Goal: Task Accomplishment & Management: Complete application form

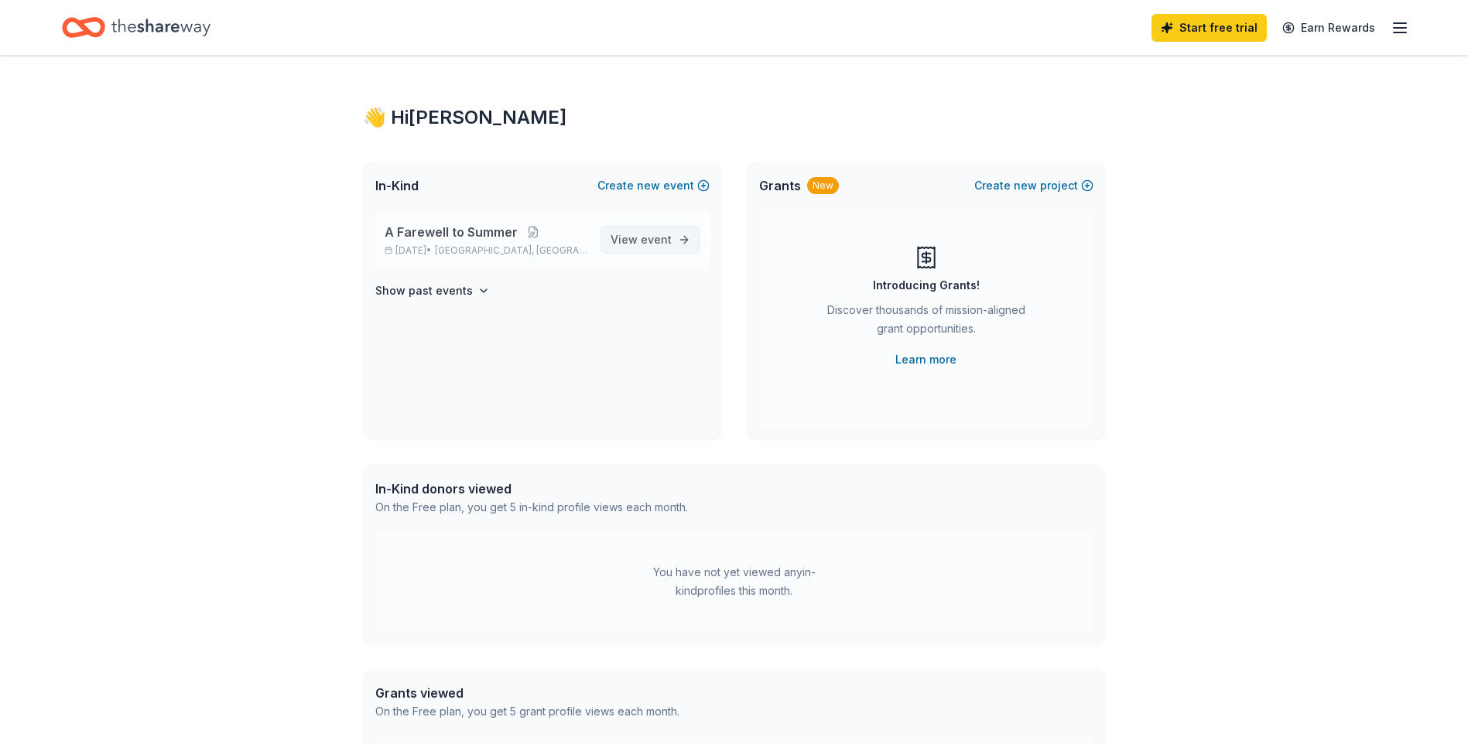
click at [668, 238] on span "event" at bounding box center [656, 239] width 31 height 13
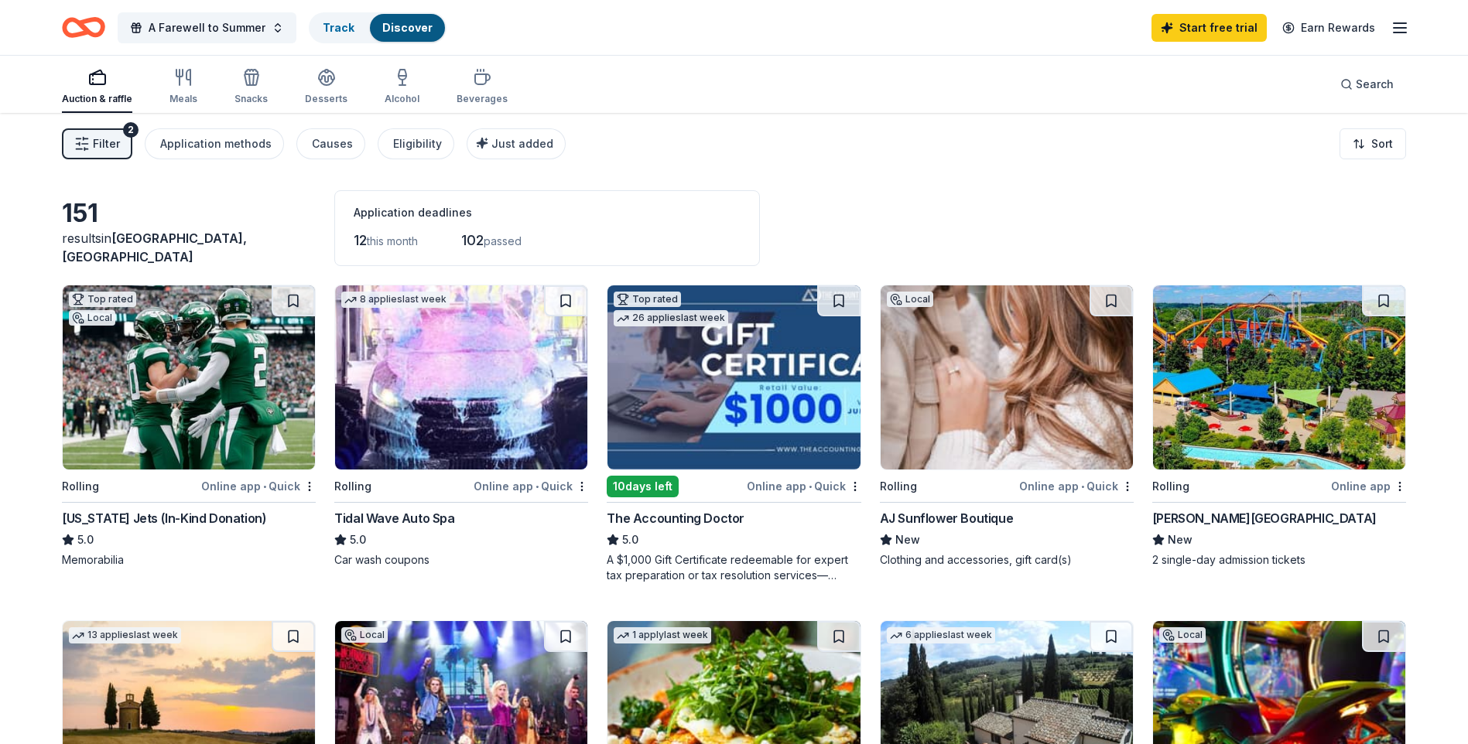
click at [431, 217] on div "Application deadlines" at bounding box center [547, 212] width 387 height 19
click at [1394, 30] on icon "button" at bounding box center [1399, 28] width 19 height 19
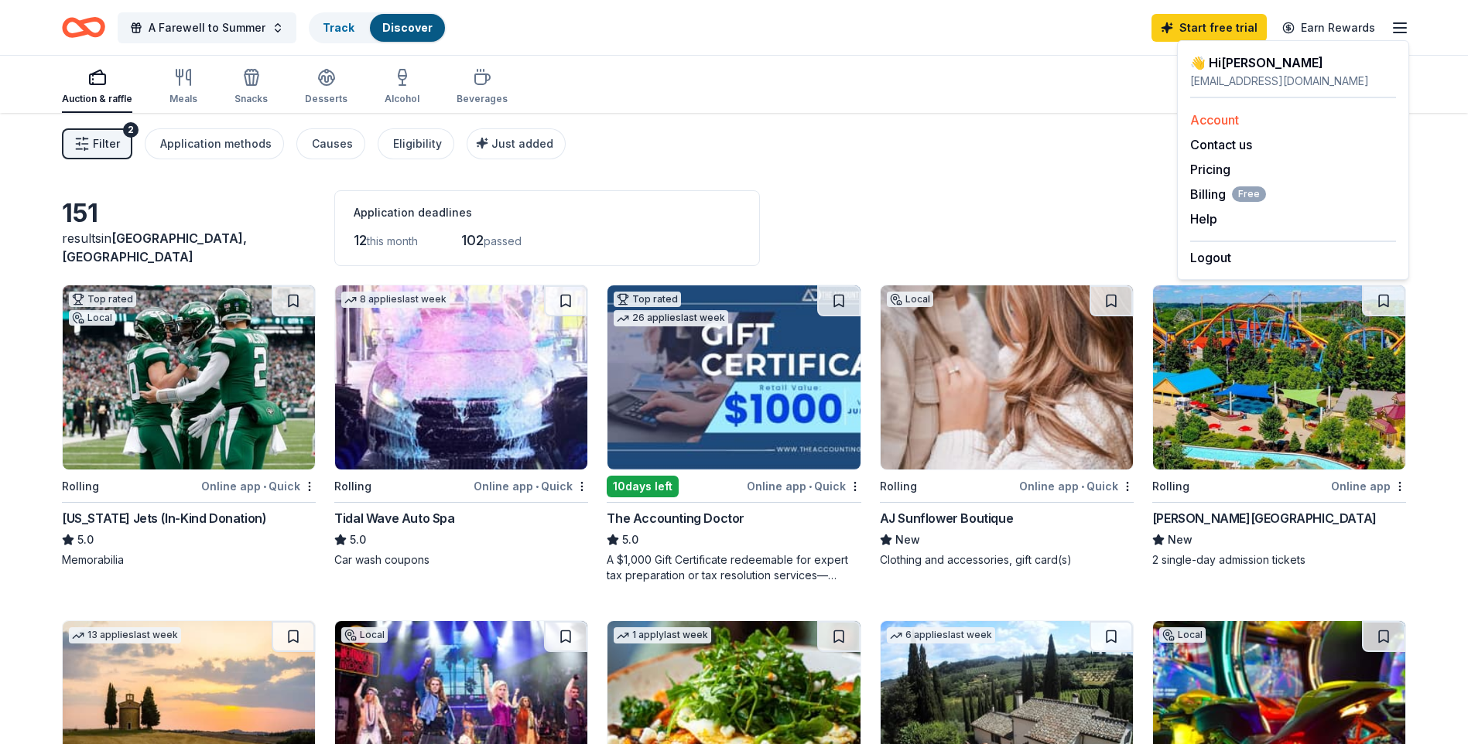
click at [1215, 121] on link "Account" at bounding box center [1214, 119] width 49 height 15
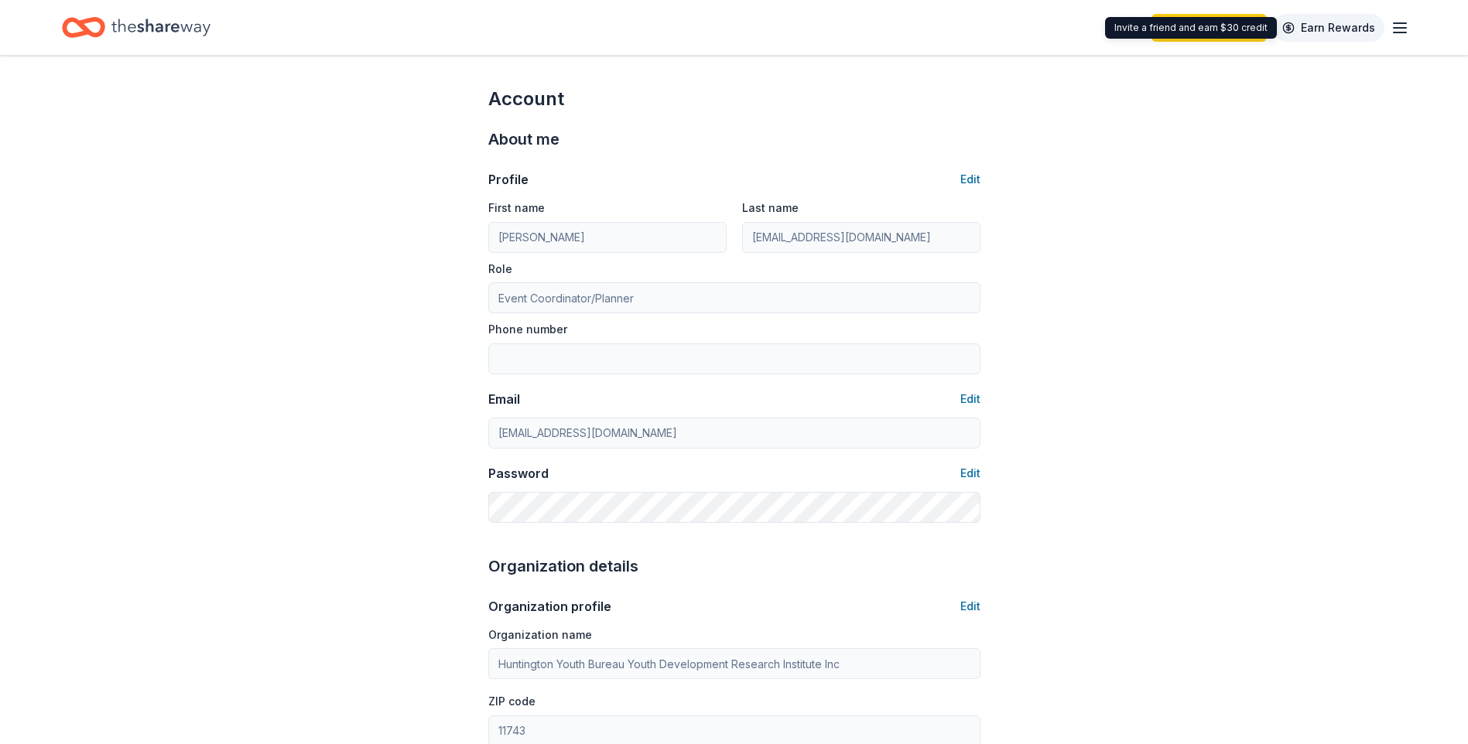
click at [1356, 25] on link "Earn Rewards" at bounding box center [1328, 28] width 111 height 28
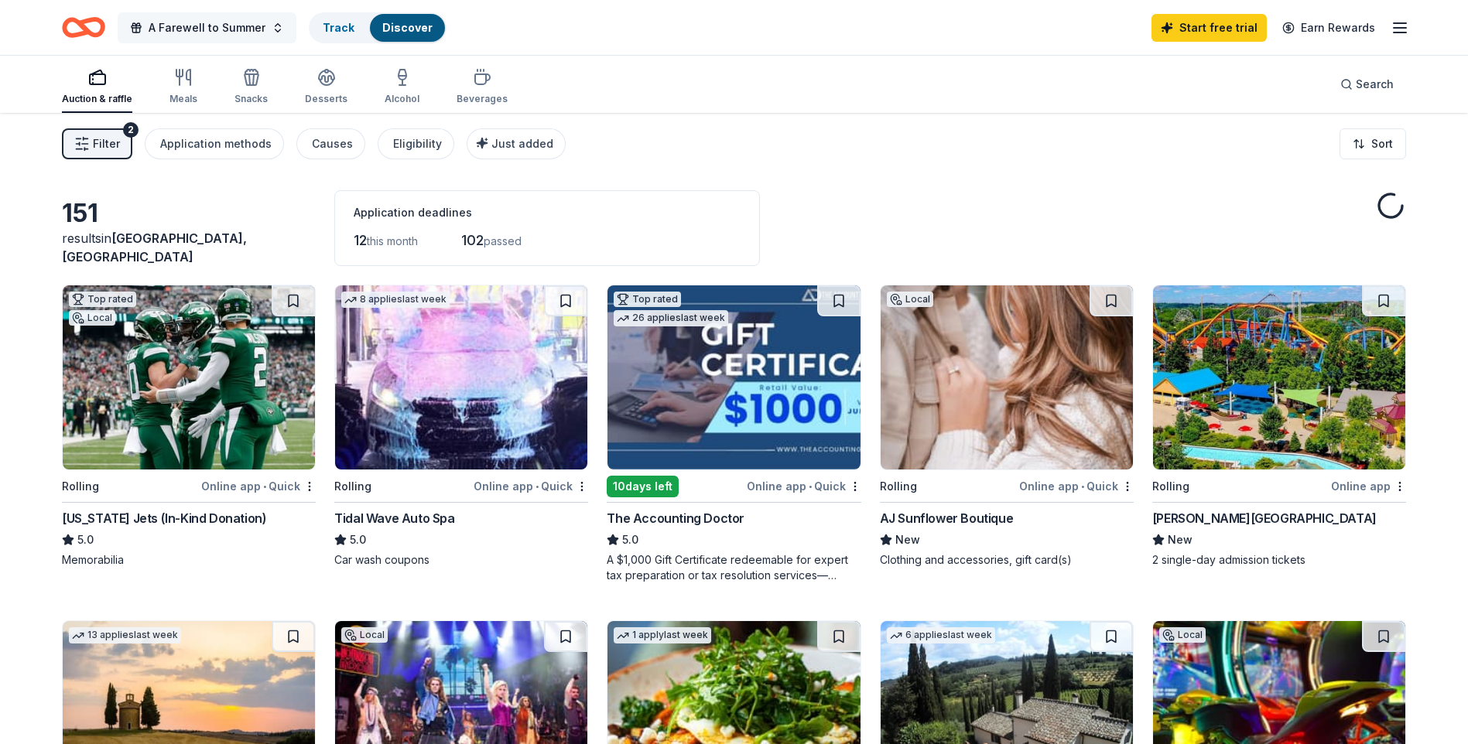
click at [253, 22] on span "A Farewell to Summer" at bounding box center [207, 28] width 117 height 19
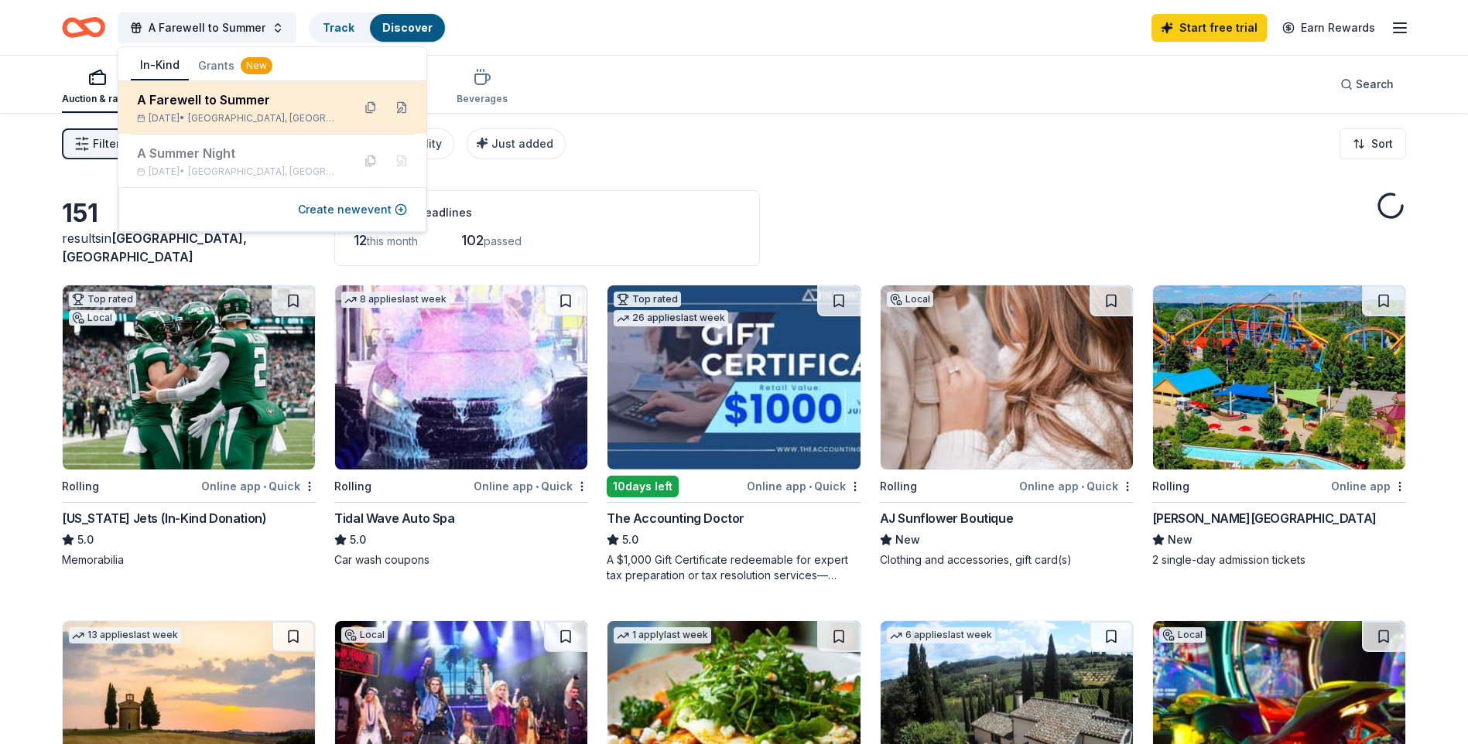
click at [268, 107] on div "A Farewell to Summer" at bounding box center [238, 100] width 203 height 19
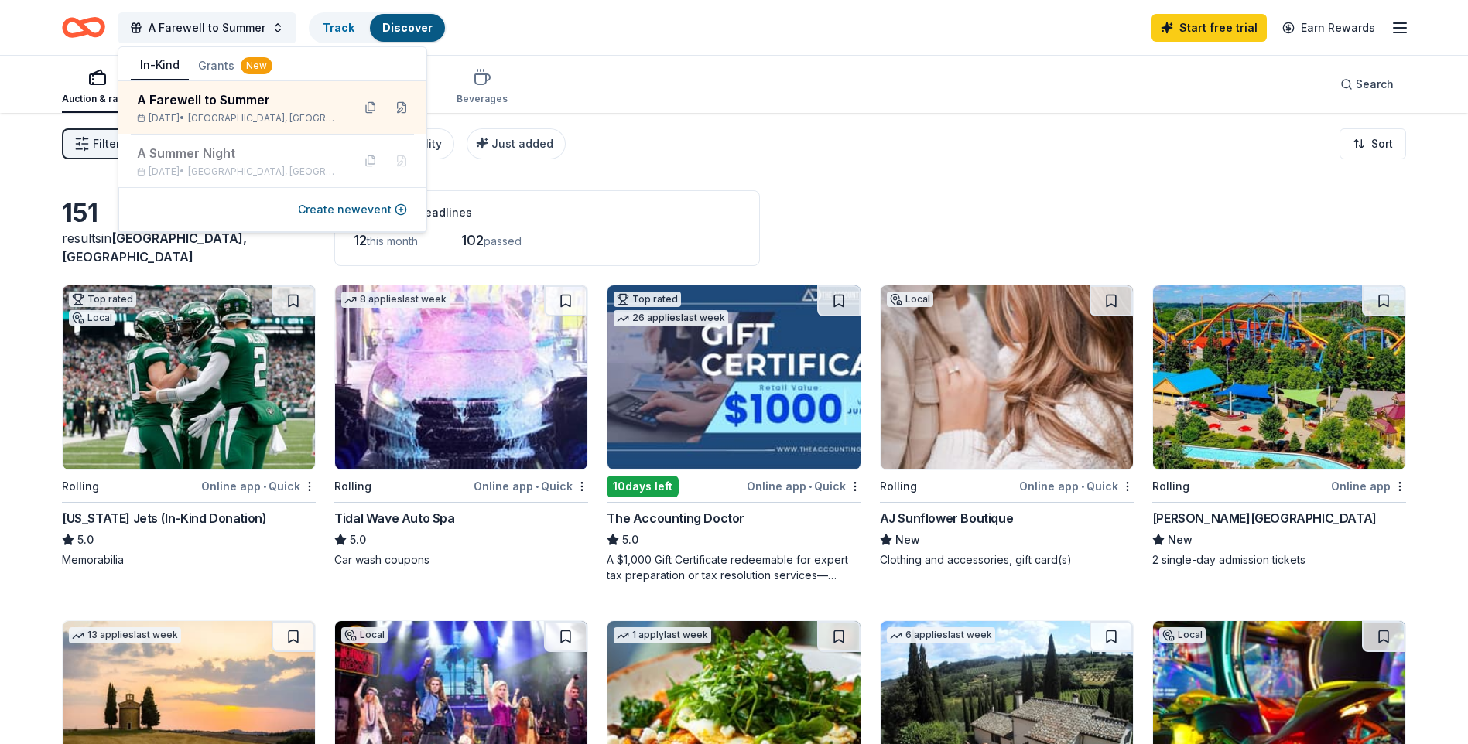
click at [635, 142] on div "Filter 2 Application methods Causes Eligibility Just added Sort" at bounding box center [734, 144] width 1468 height 62
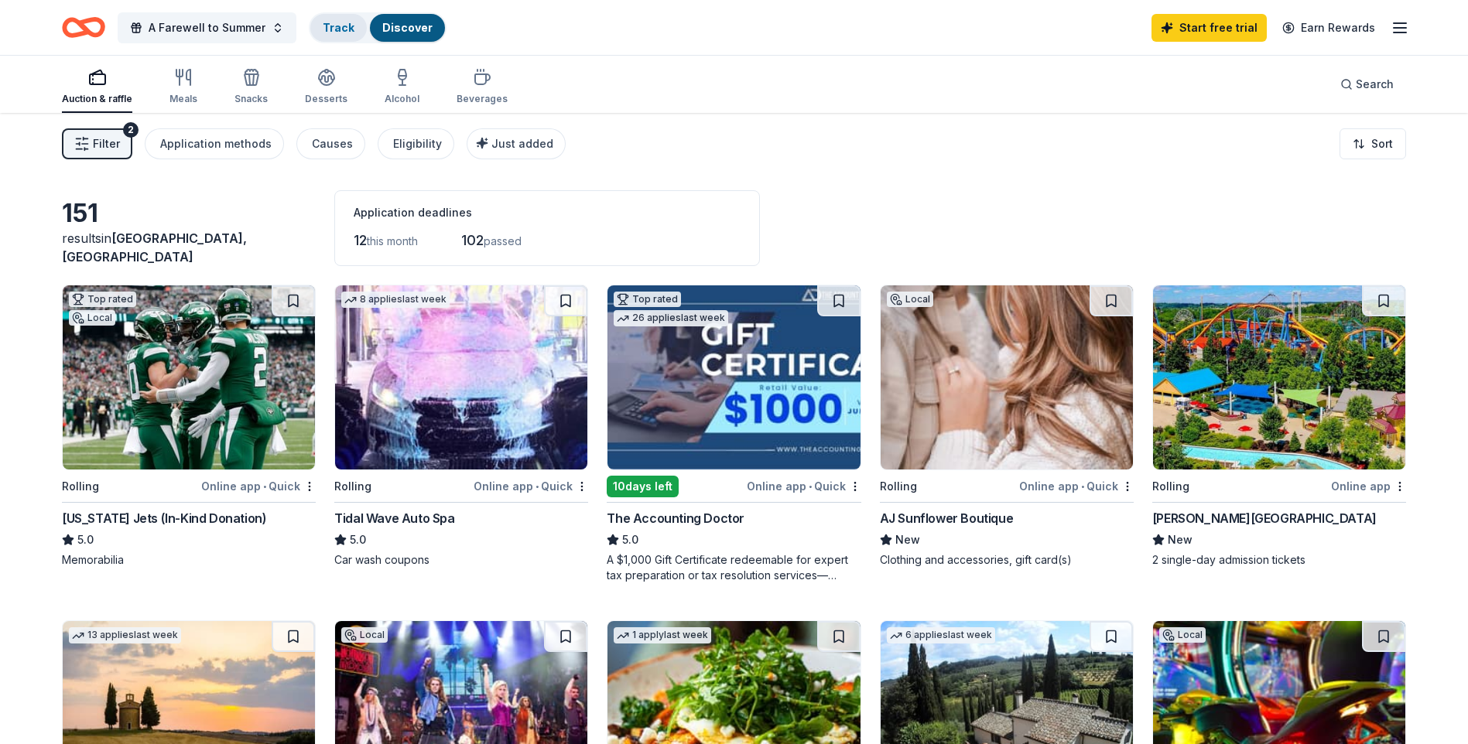
click at [343, 31] on link "Track" at bounding box center [339, 27] width 32 height 13
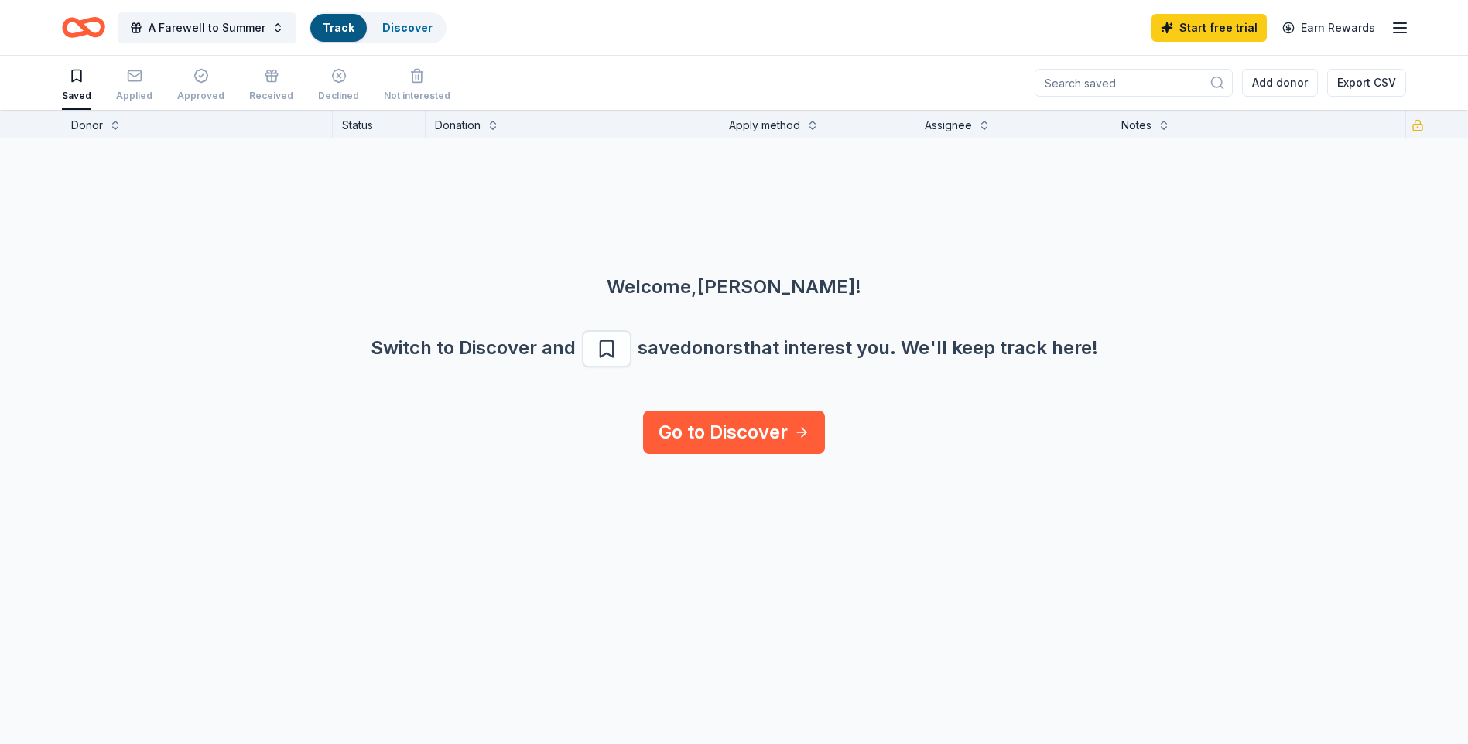
scroll to position [1, 0]
click at [138, 89] on div "Applied" at bounding box center [134, 95] width 36 height 12
click at [275, 32] on button "A Farewell to Summer" at bounding box center [207, 27] width 179 height 31
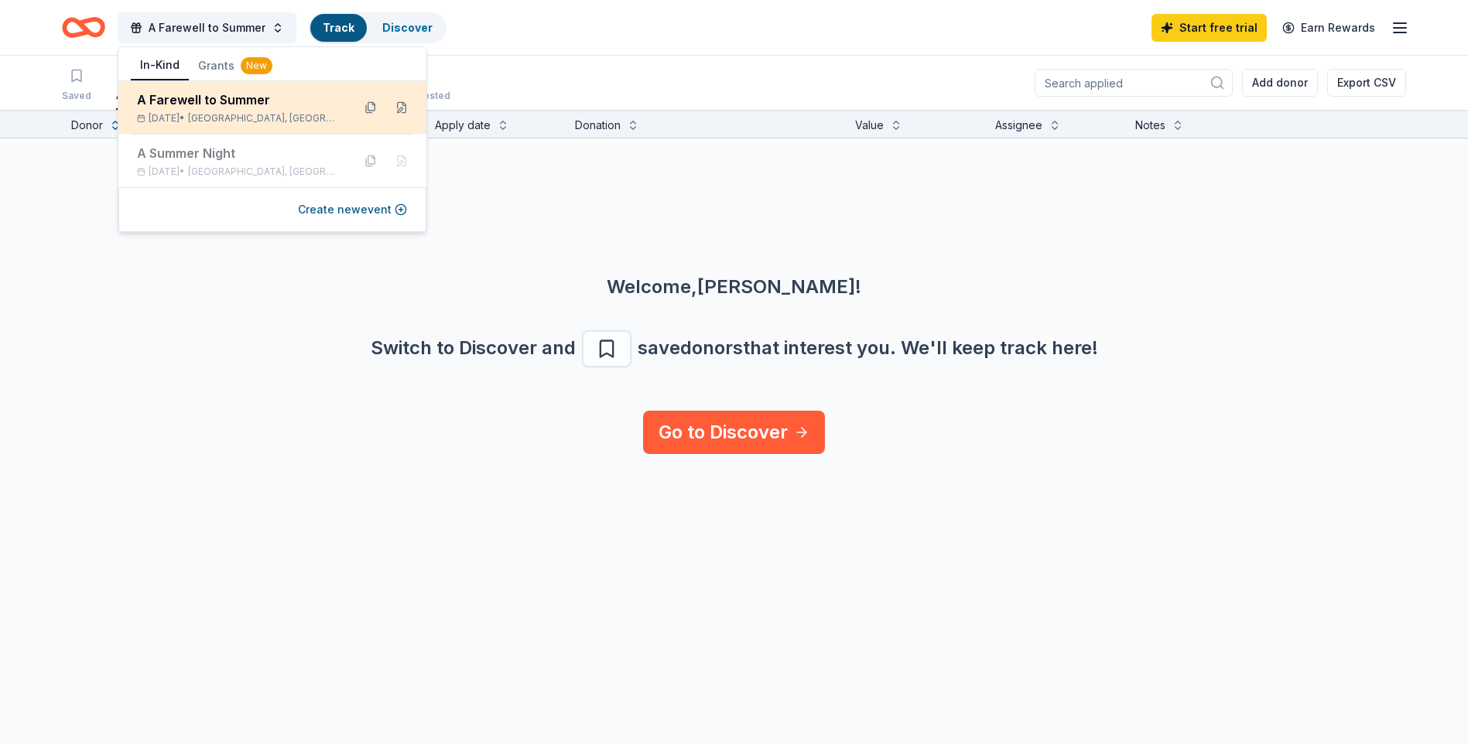
click at [306, 108] on div "A Farewell to Summer" at bounding box center [238, 100] width 203 height 19
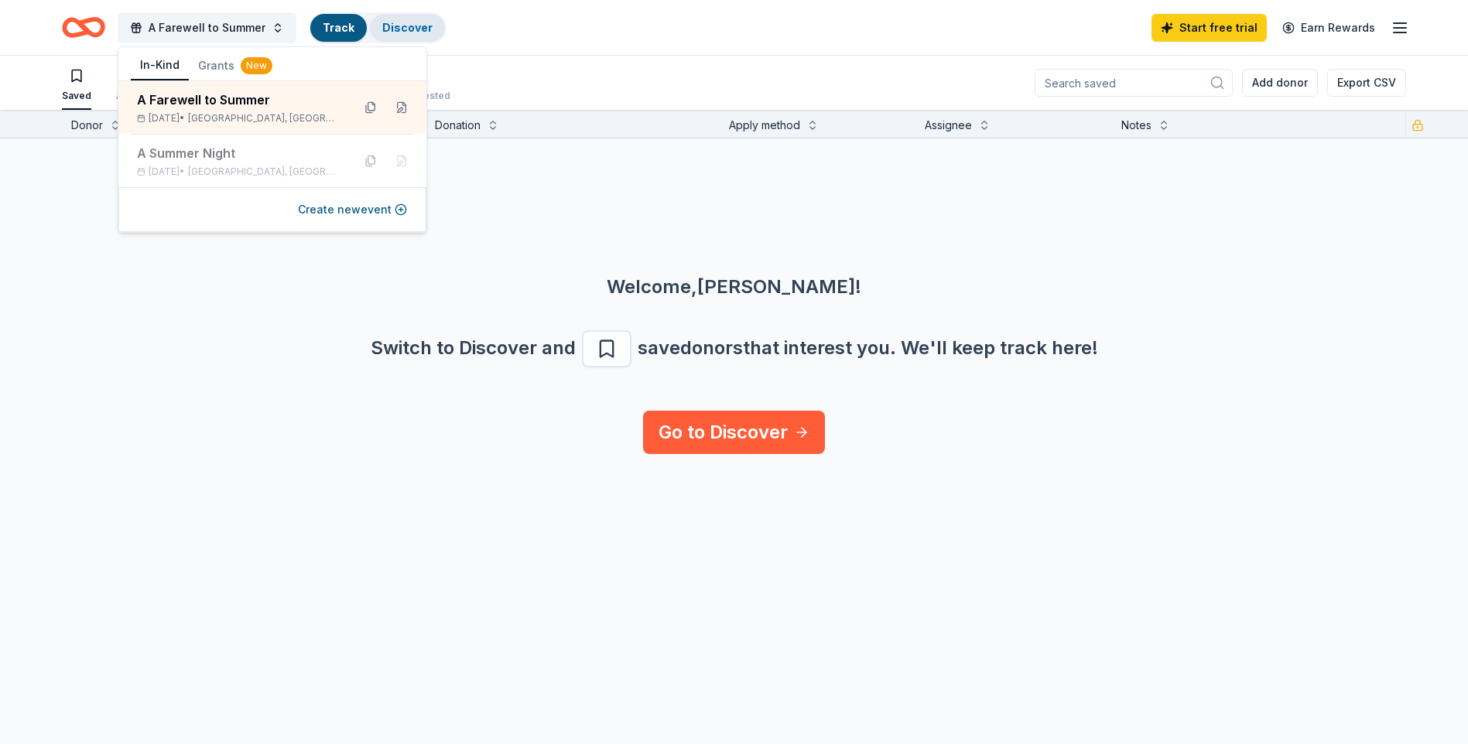
click at [387, 29] on link "Discover" at bounding box center [407, 27] width 50 height 13
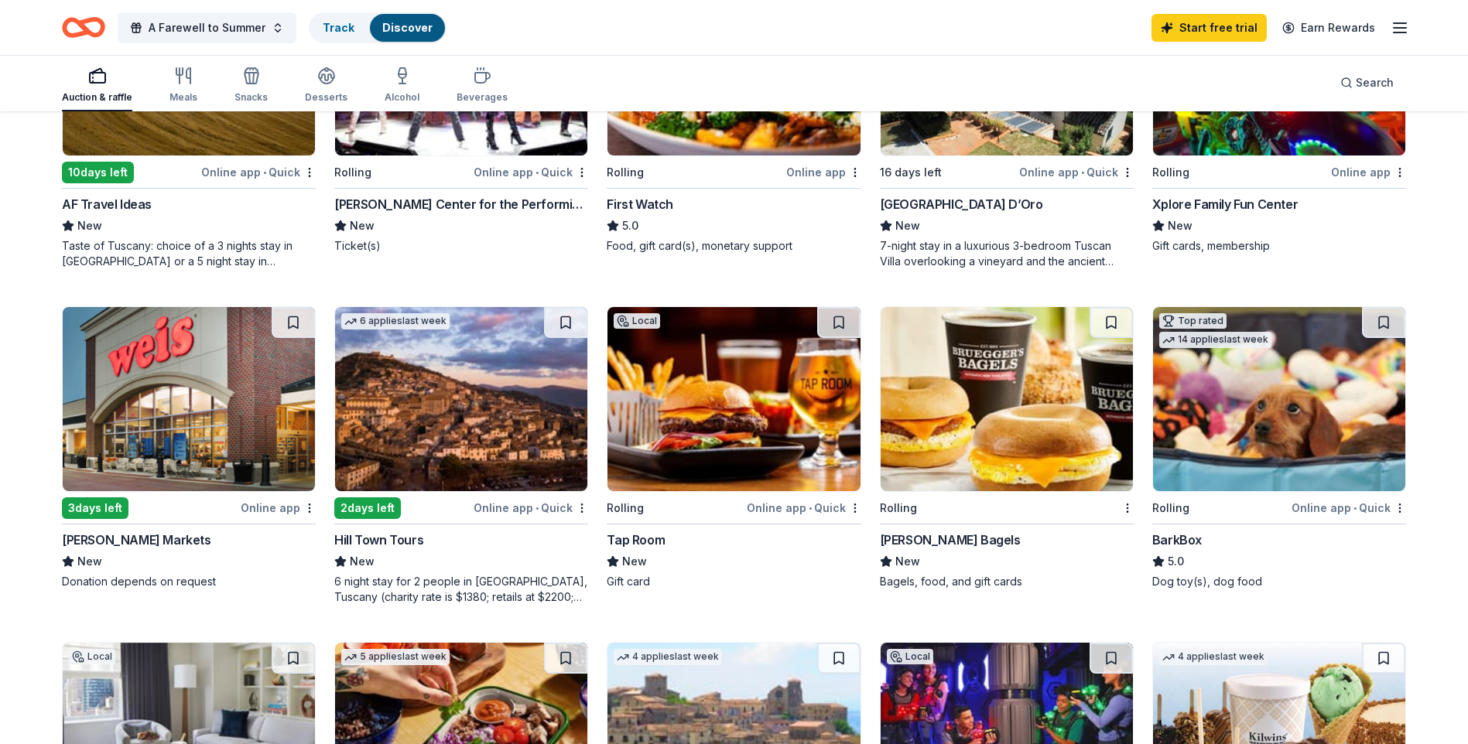
scroll to position [696, 0]
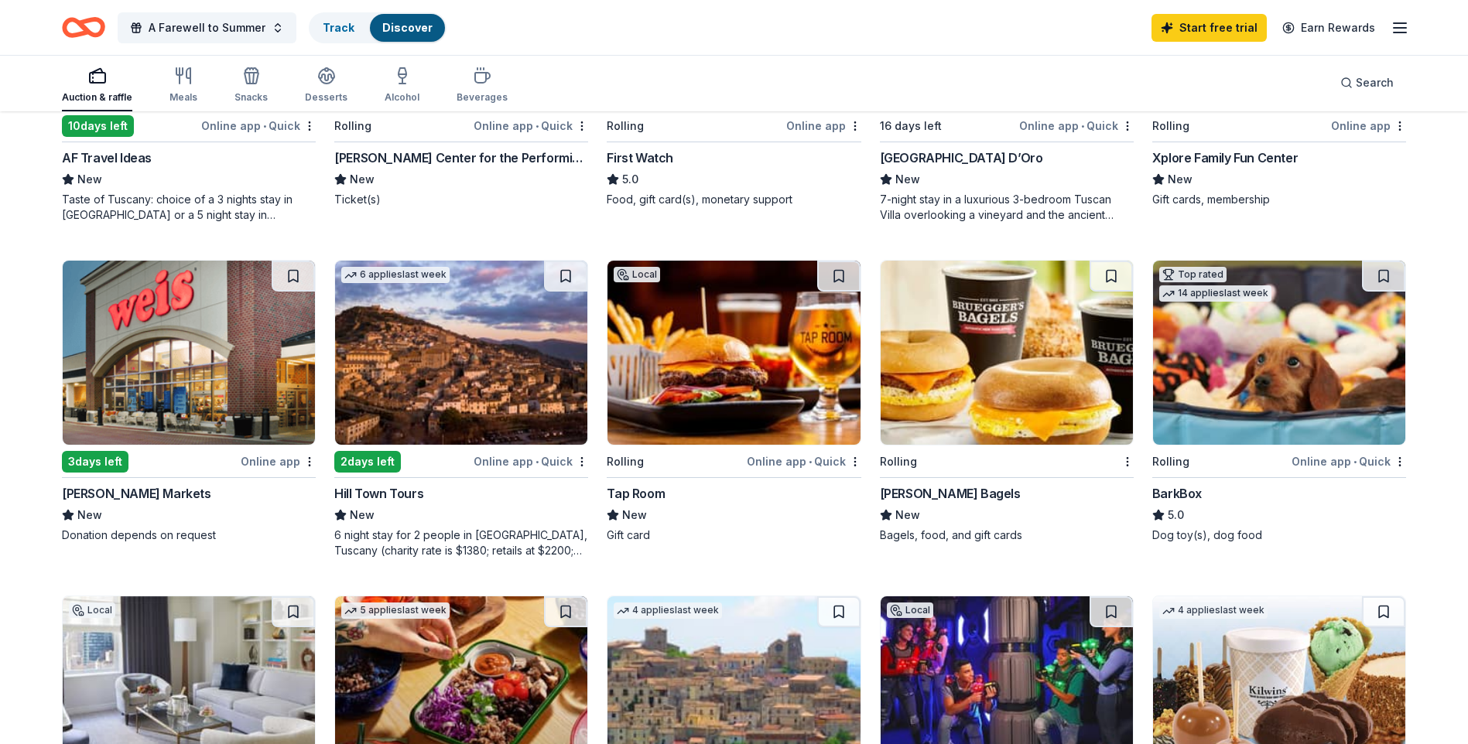
click at [699, 376] on img at bounding box center [733, 353] width 252 height 184
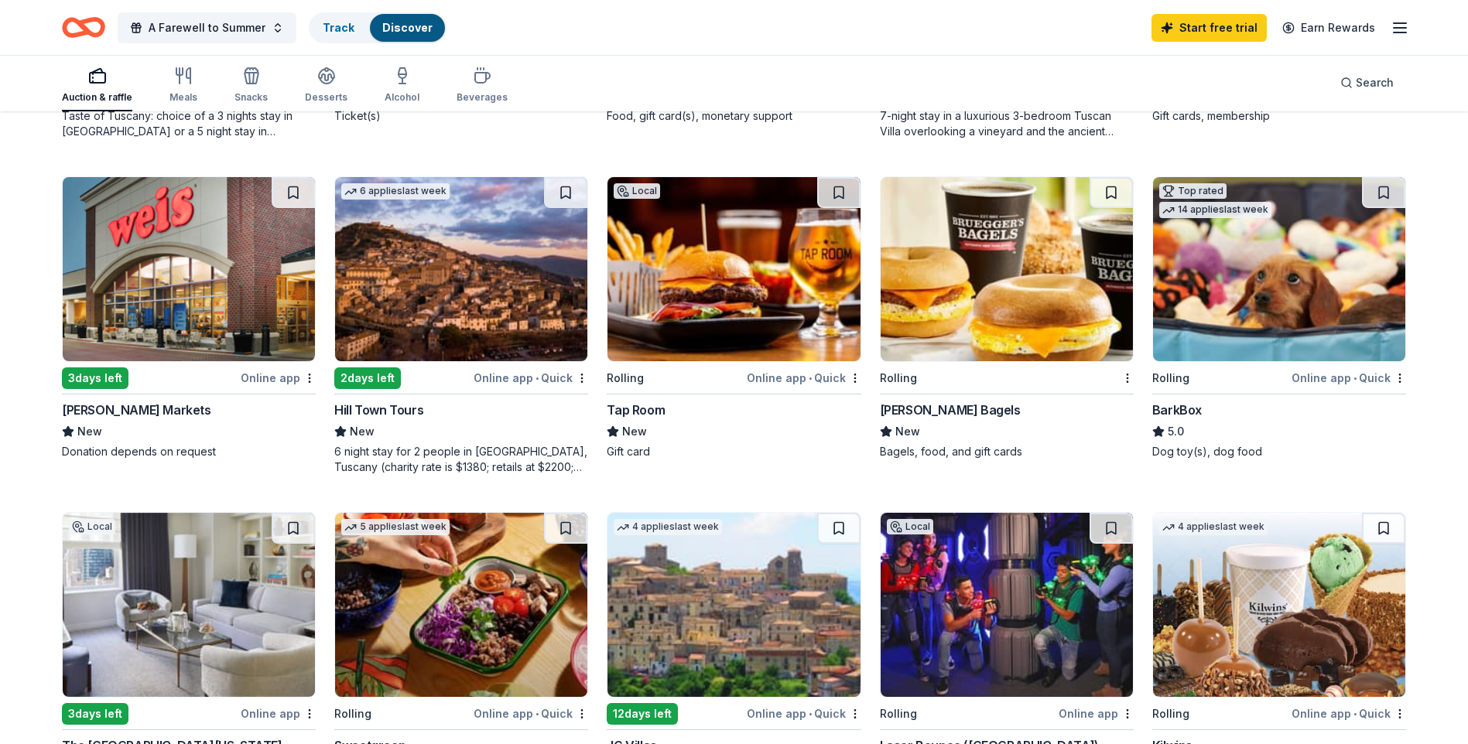
scroll to position [619, 0]
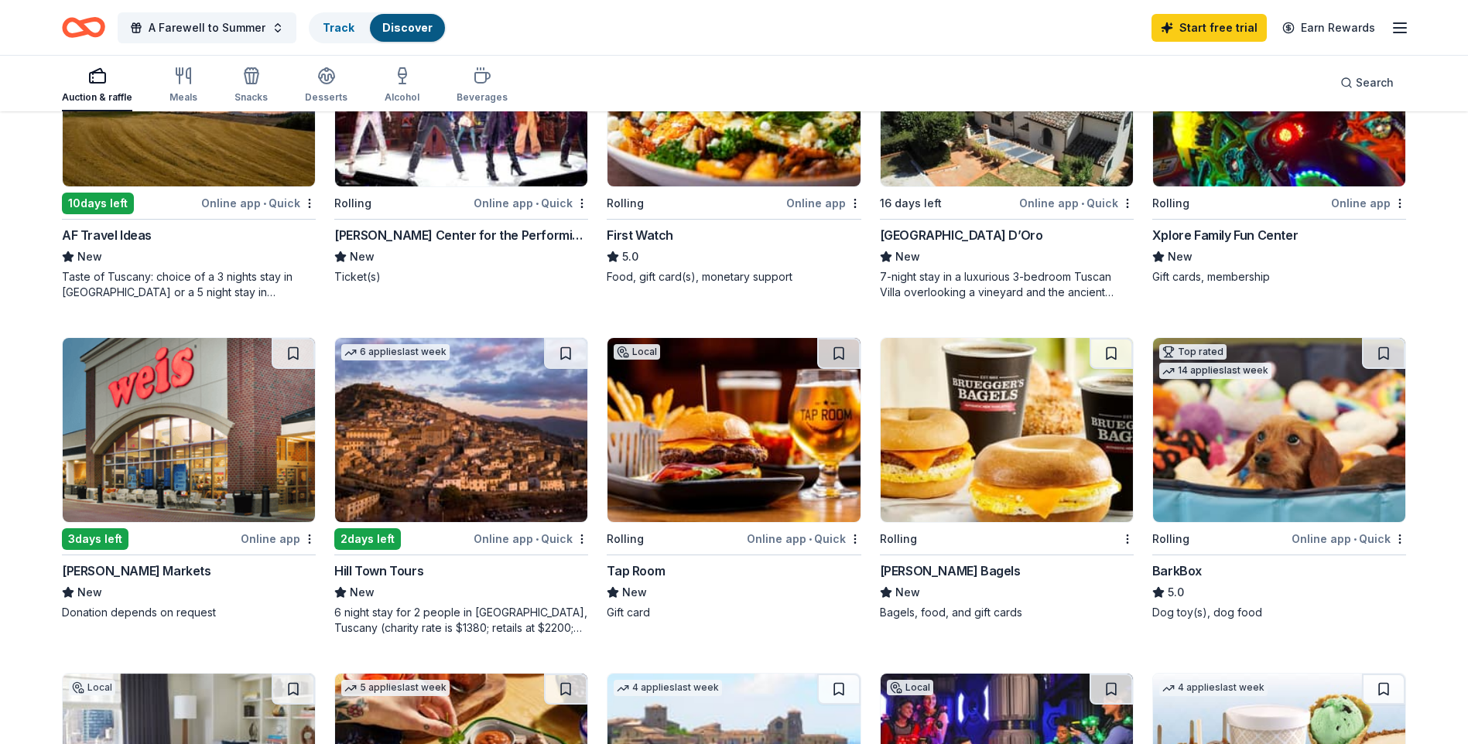
click at [1283, 493] on img at bounding box center [1279, 430] width 252 height 184
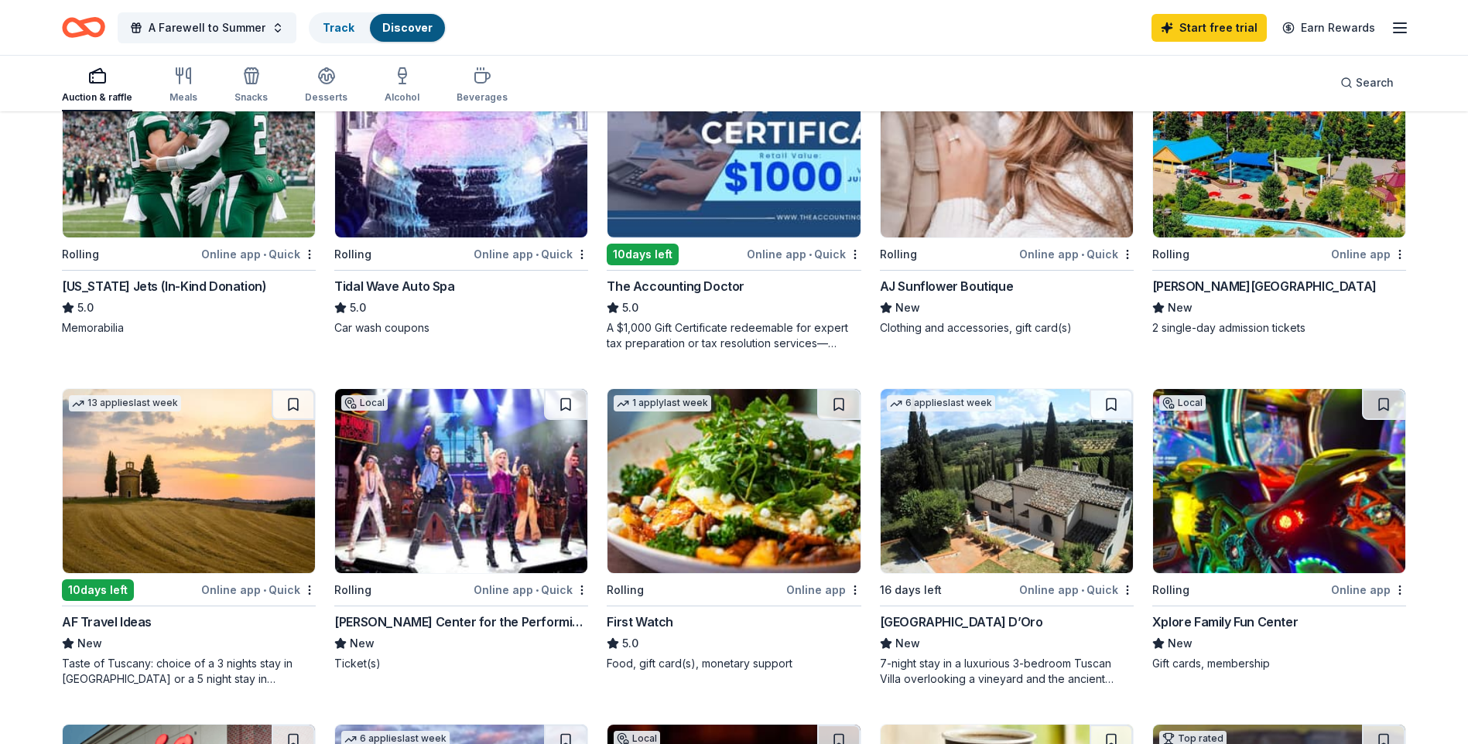
scroll to position [0, 0]
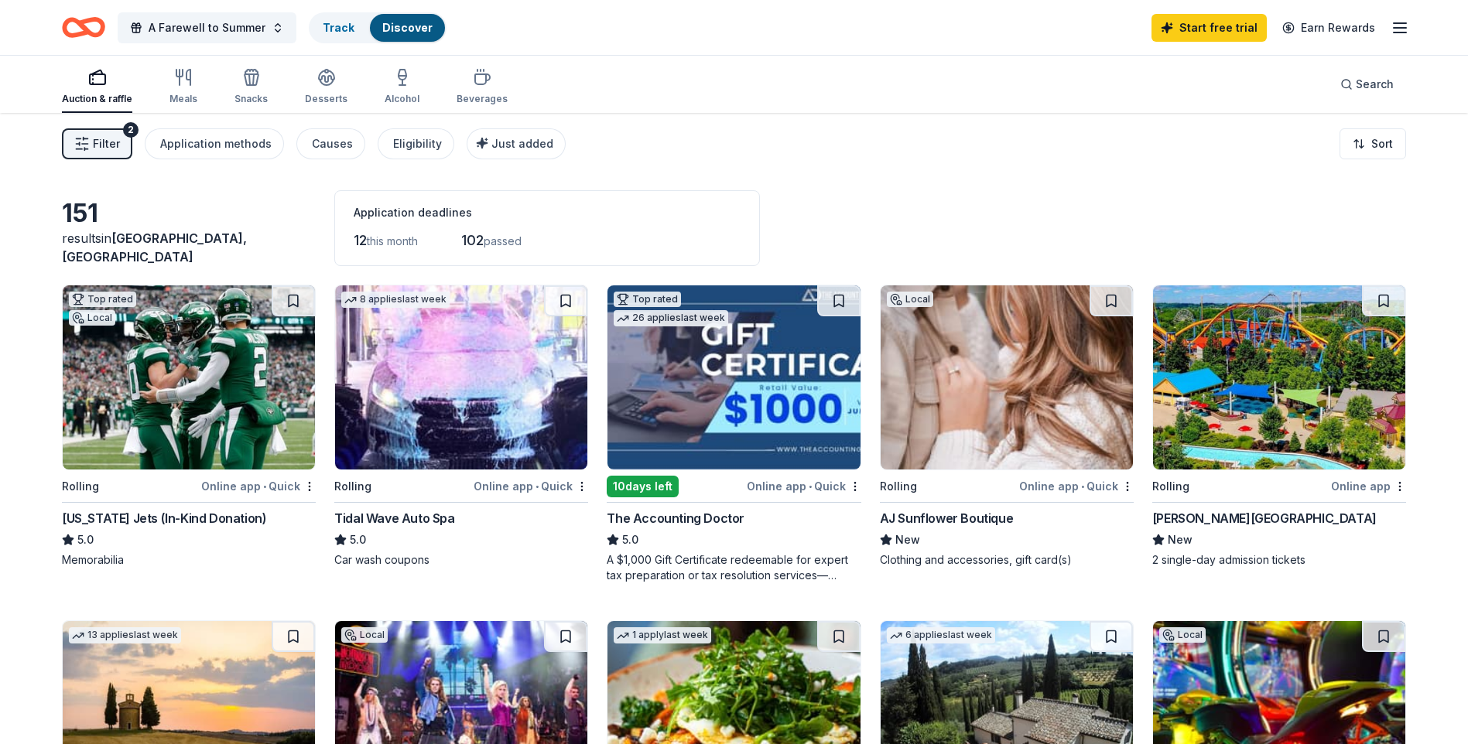
click at [103, 149] on span "Filter" at bounding box center [106, 144] width 27 height 19
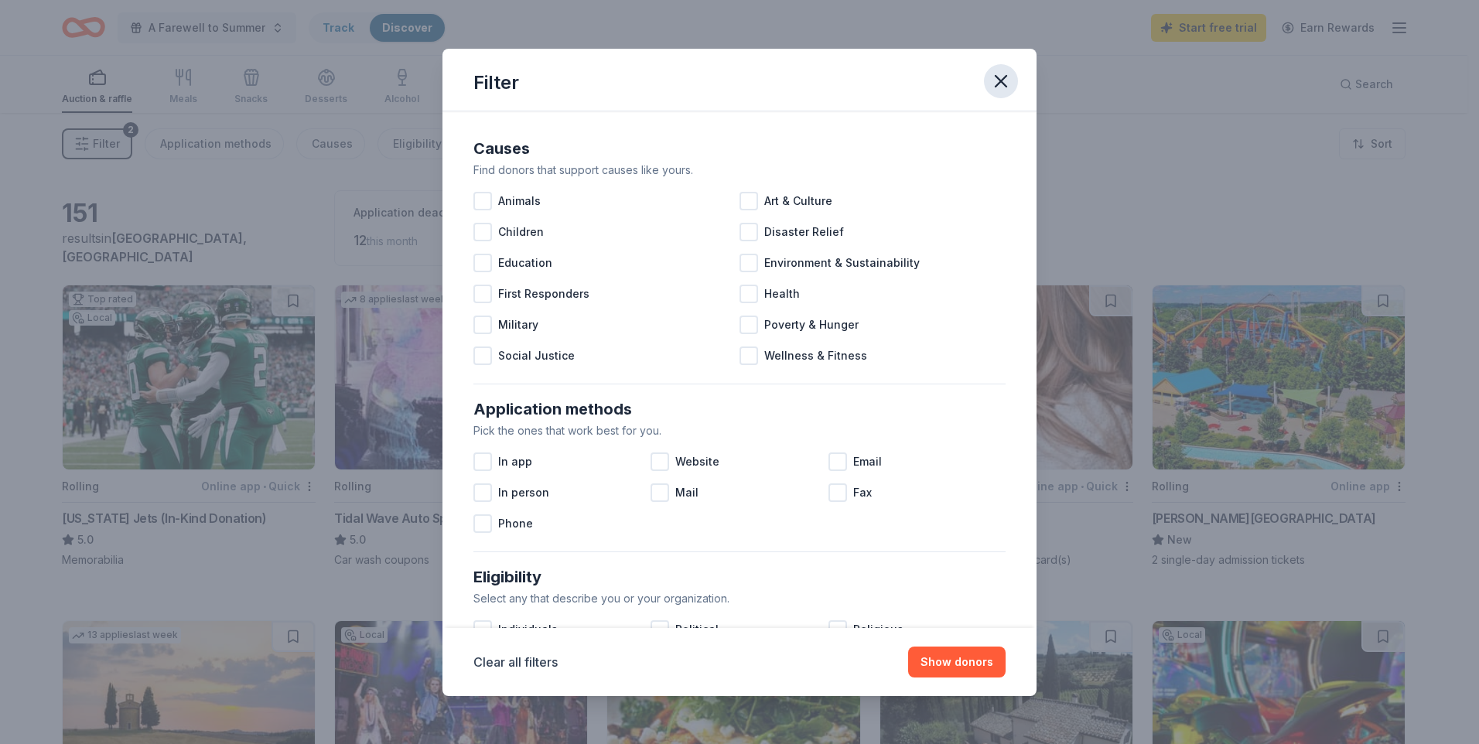
click at [1001, 81] on icon "button" at bounding box center [1001, 81] width 11 height 11
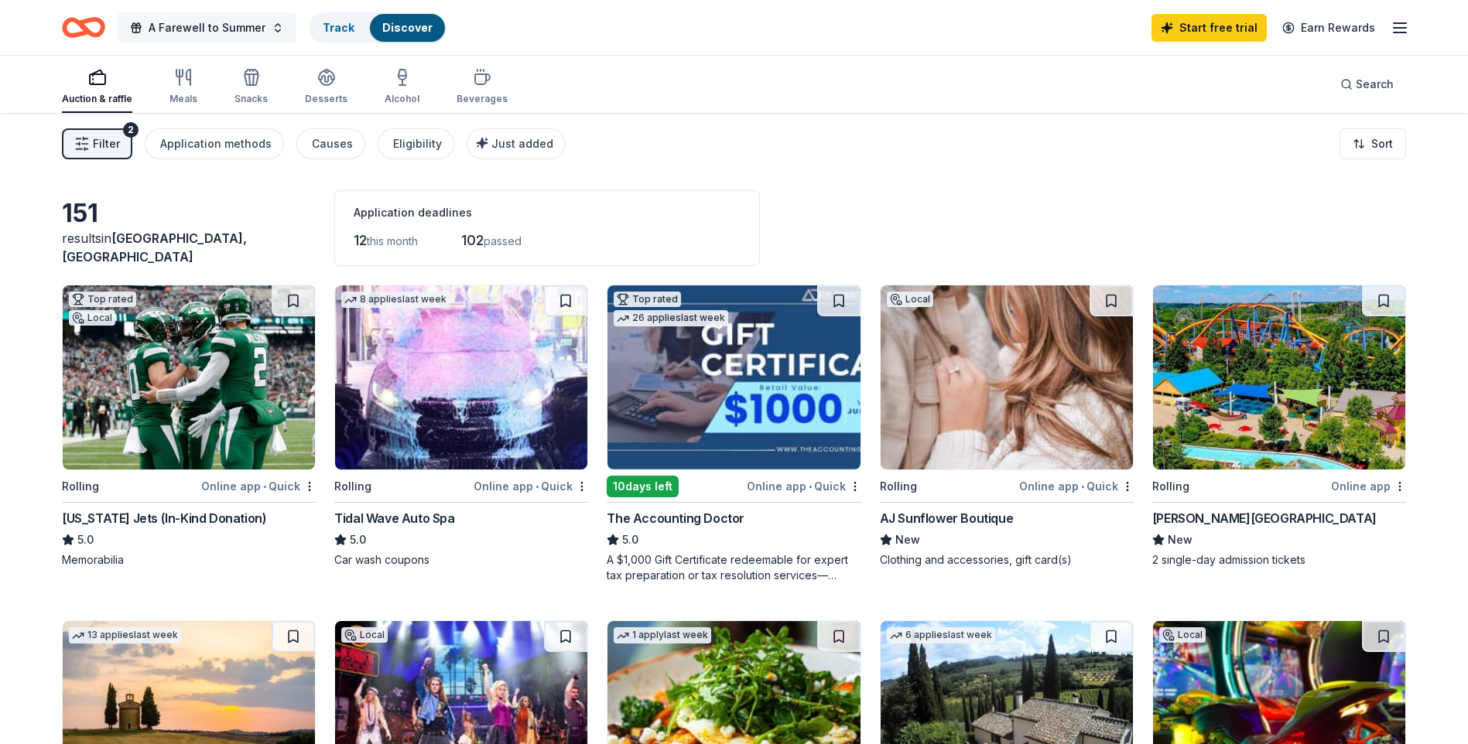
click at [264, 28] on button "A Farewell to Summer" at bounding box center [207, 27] width 179 height 31
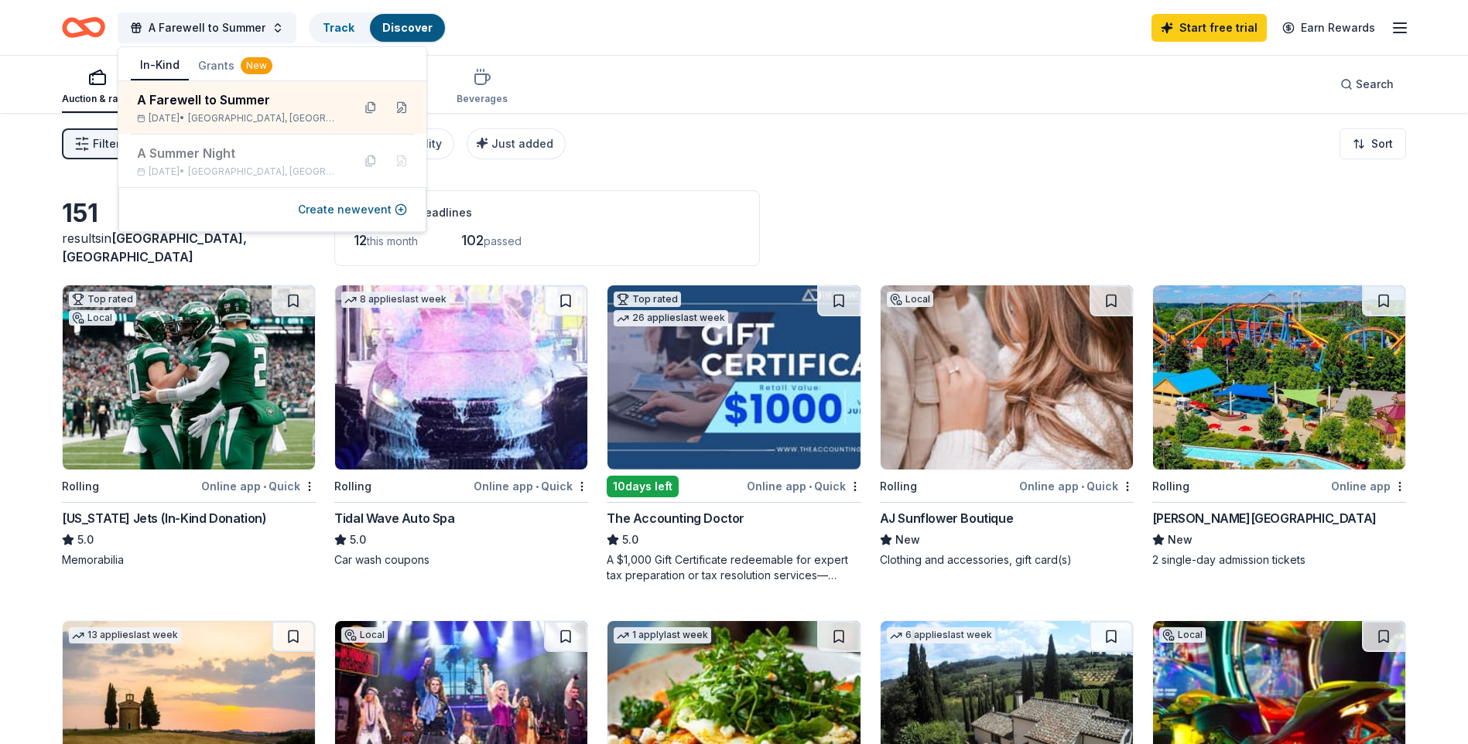
click at [612, 58] on div "Auction & raffle Meals Snacks Desserts Alcohol Beverages Search" at bounding box center [734, 84] width 1344 height 57
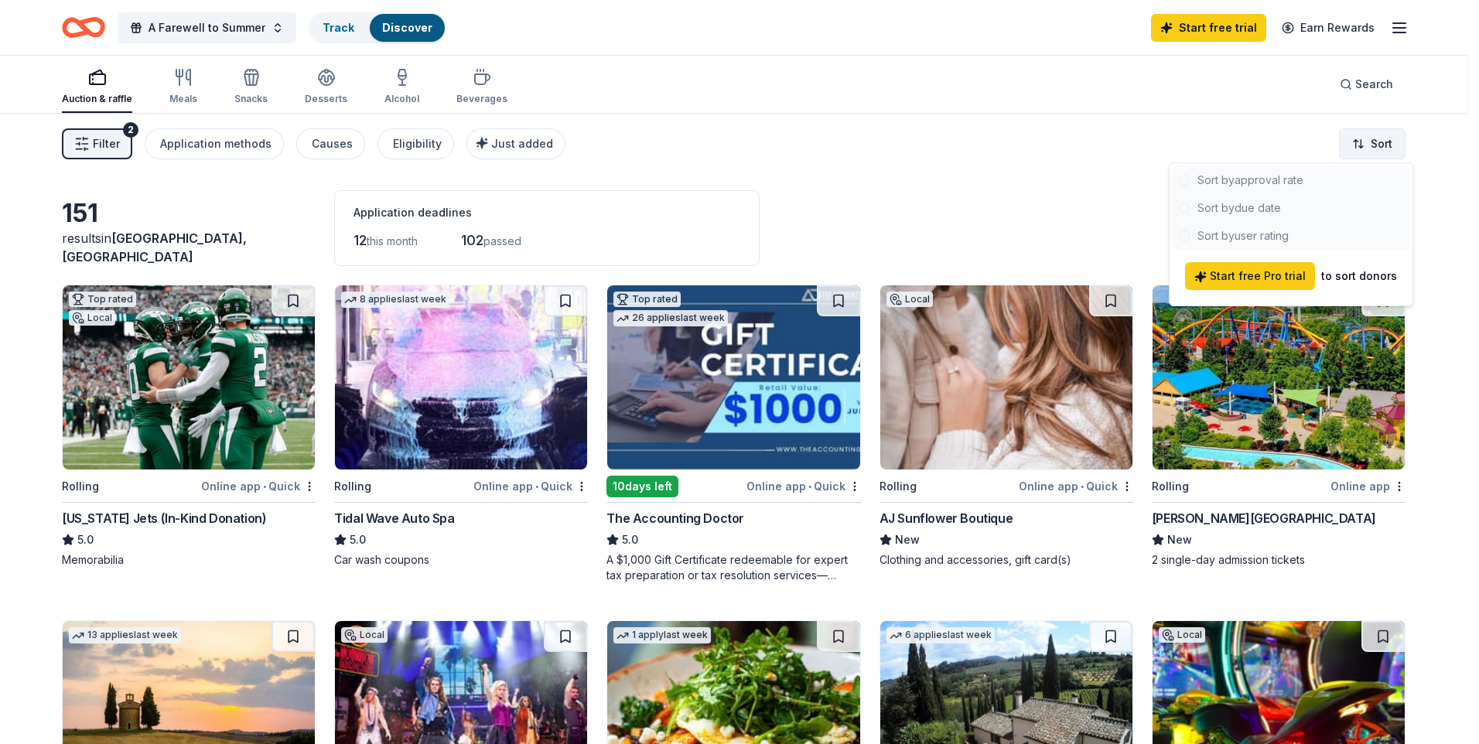
click at [1391, 142] on html "A Farewell to Summer Track Discover Start free trial Earn Rewards Auction & raf…" at bounding box center [739, 372] width 1479 height 744
click at [994, 214] on html "A Farewell to Summer Track Discover Start free trial Earn Rewards Auction & raf…" at bounding box center [739, 372] width 1479 height 744
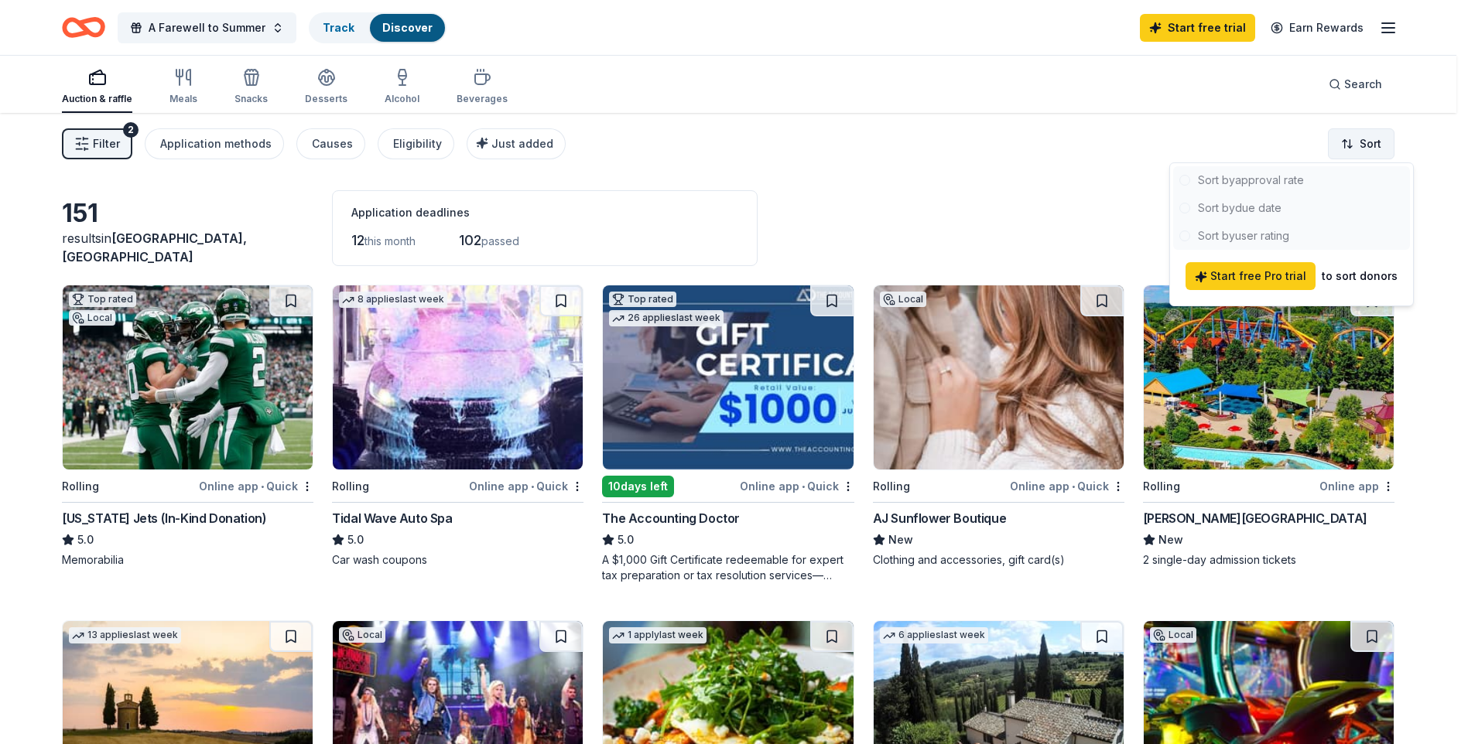
click at [1366, 143] on html "A Farewell to Summer Track Discover Start free trial Earn Rewards Auction & raf…" at bounding box center [734, 372] width 1468 height 744
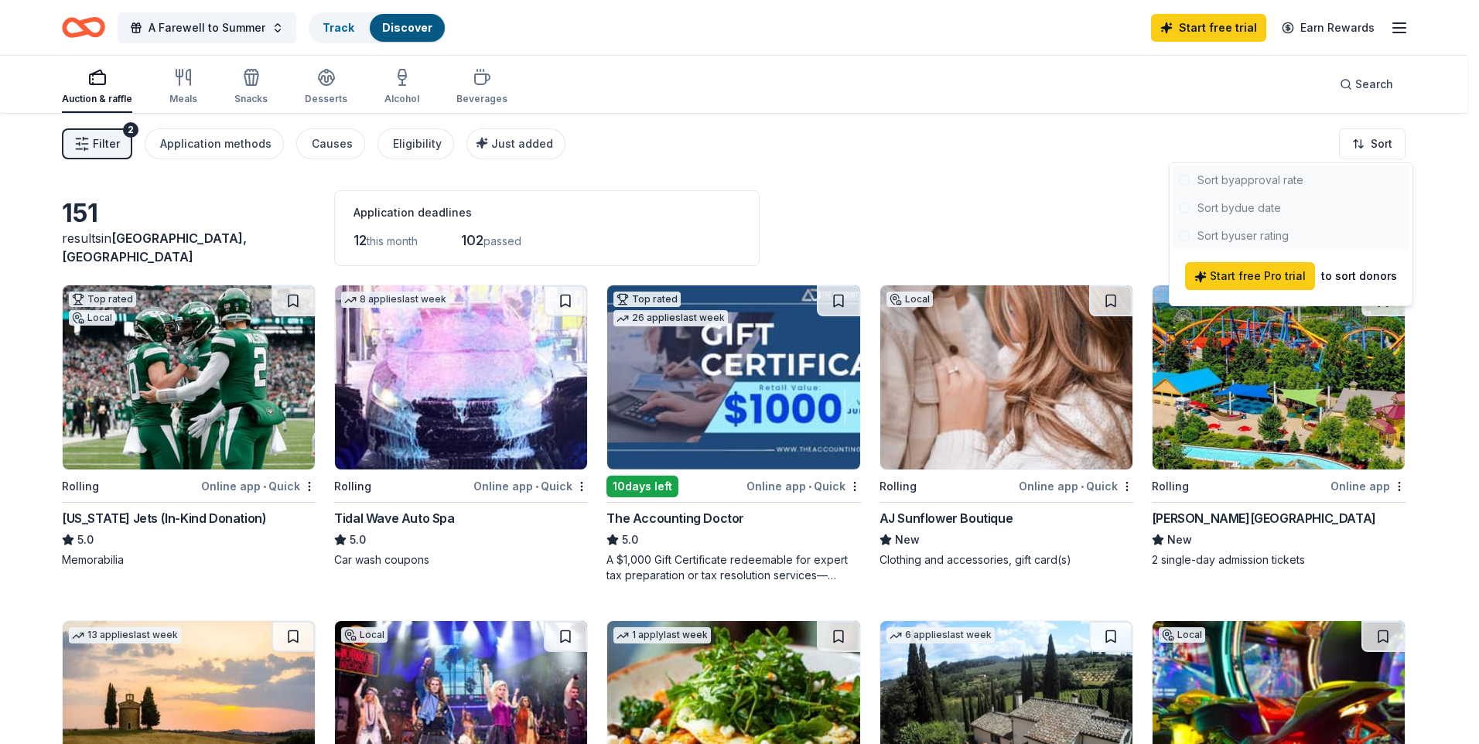
drag, startPoint x: 1118, startPoint y: 179, endPoint x: 1115, endPoint y: 167, distance: 12.0
click at [1118, 174] on html "A Farewell to Summer Track Discover Start free trial Earn Rewards Auction & raf…" at bounding box center [739, 372] width 1479 height 744
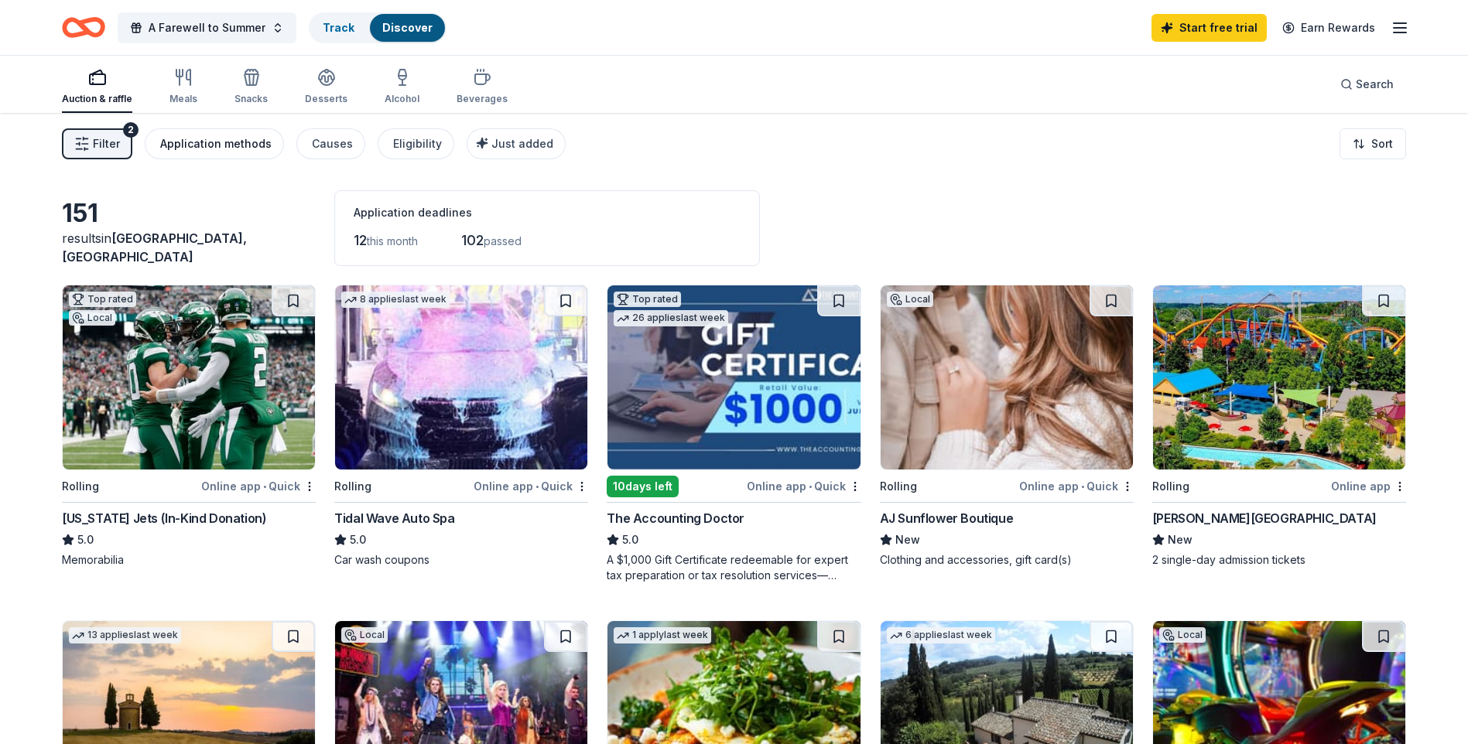
click at [219, 144] on div "Application methods" at bounding box center [215, 144] width 111 height 19
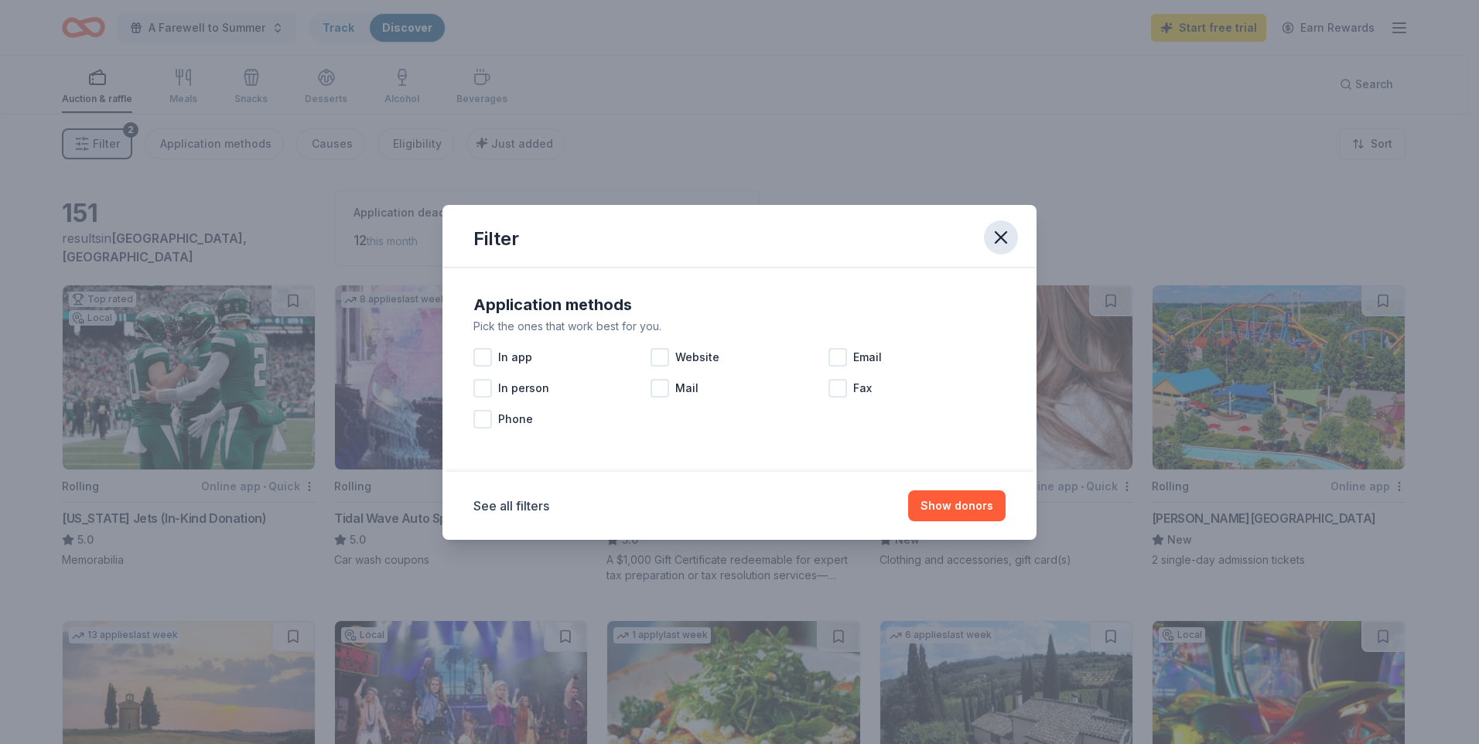
click at [1010, 242] on icon "button" at bounding box center [1001, 238] width 22 height 22
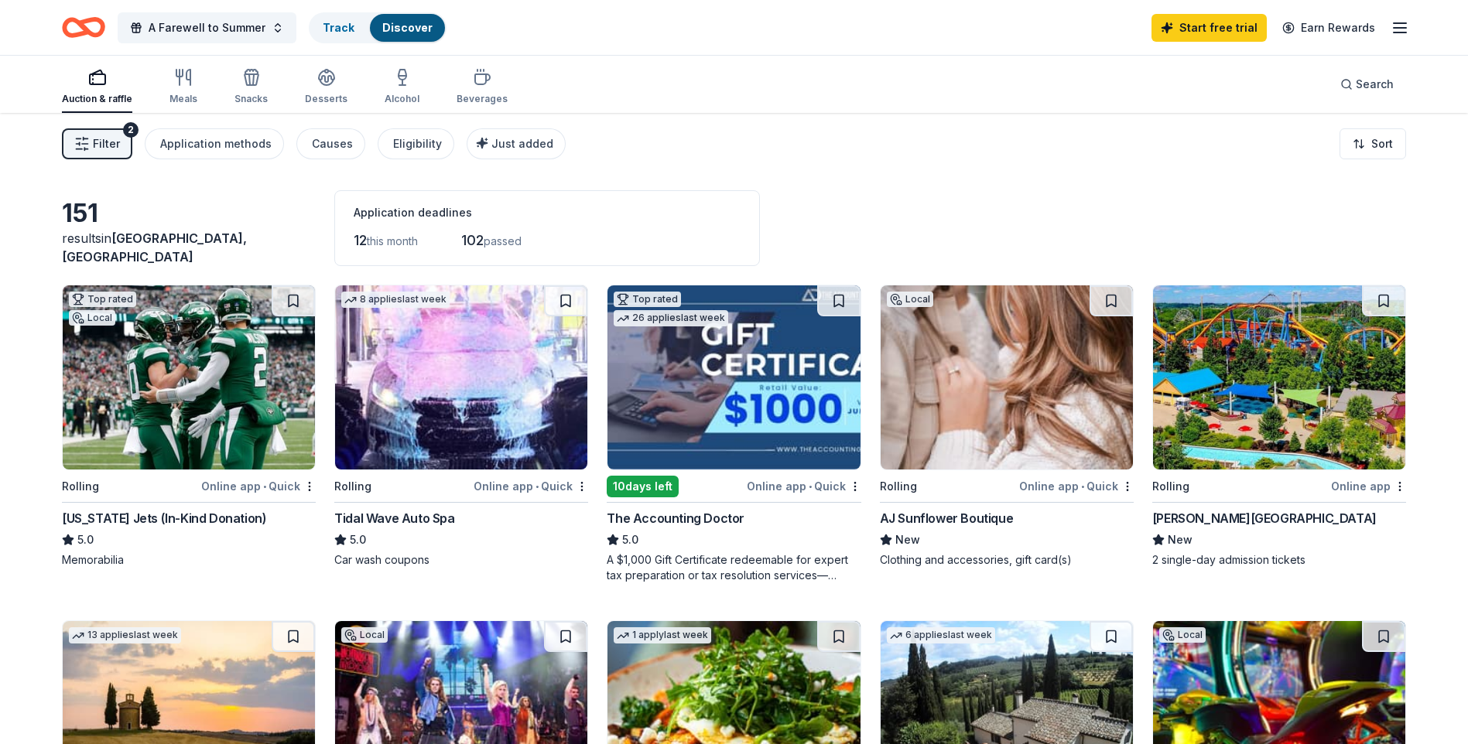
click at [77, 32] on icon "Home" at bounding box center [83, 27] width 43 height 36
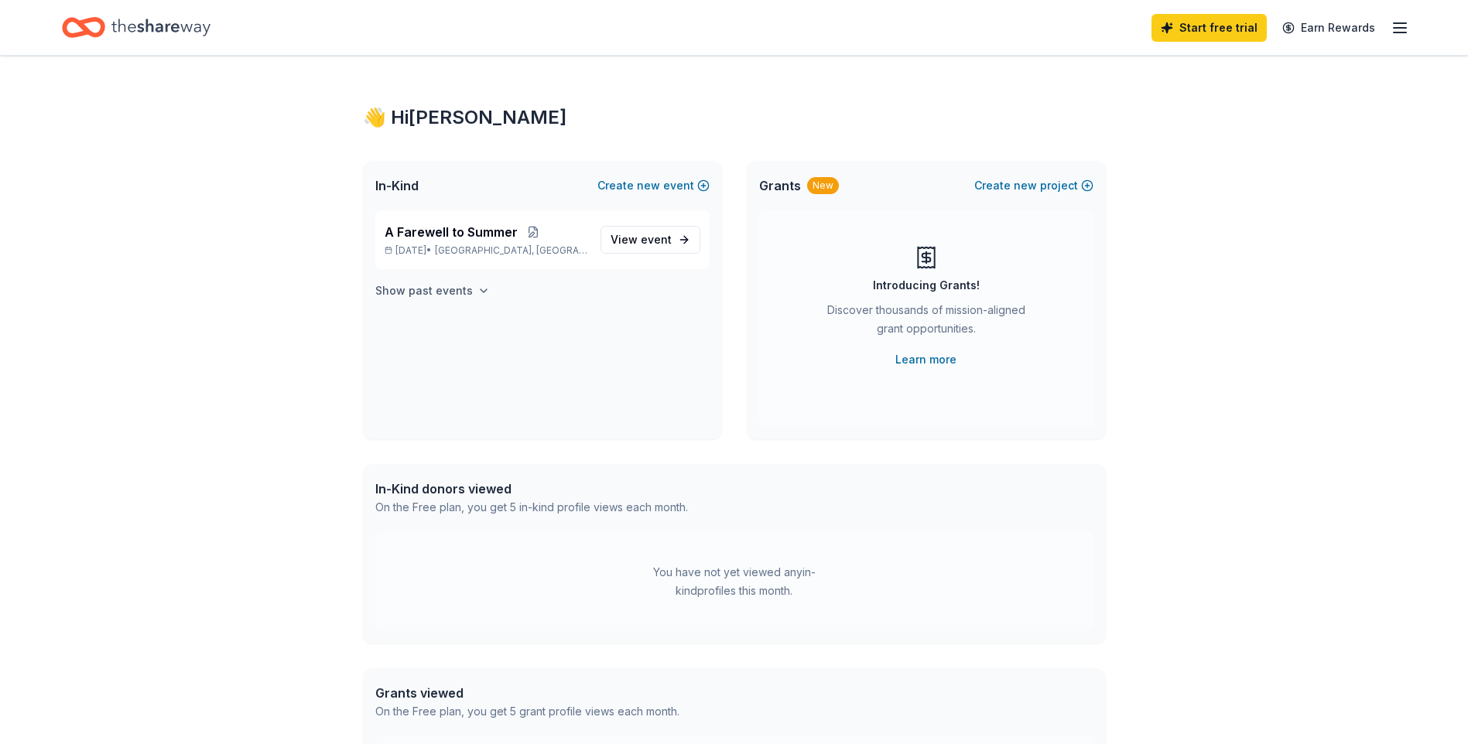
click at [477, 296] on icon "button" at bounding box center [483, 291] width 12 height 12
click at [634, 241] on span "View event" at bounding box center [640, 240] width 61 height 19
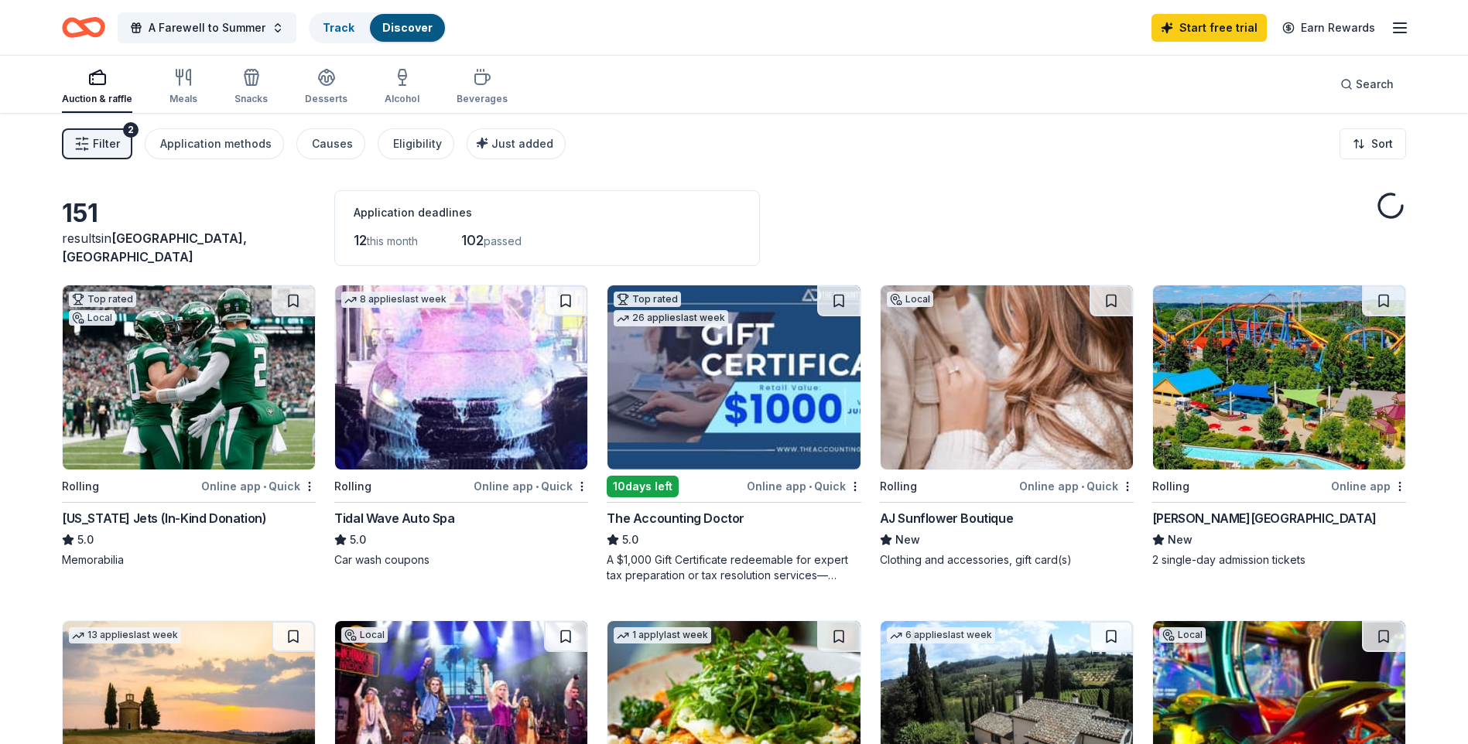
click at [360, 241] on span "12" at bounding box center [360, 240] width 13 height 16
click at [404, 208] on div "Application deadlines" at bounding box center [547, 212] width 387 height 19
click at [496, 240] on span "passed" at bounding box center [503, 240] width 38 height 13
click at [474, 238] on span "102" at bounding box center [472, 240] width 22 height 16
click at [443, 221] on div "Application deadlines" at bounding box center [547, 212] width 387 height 19
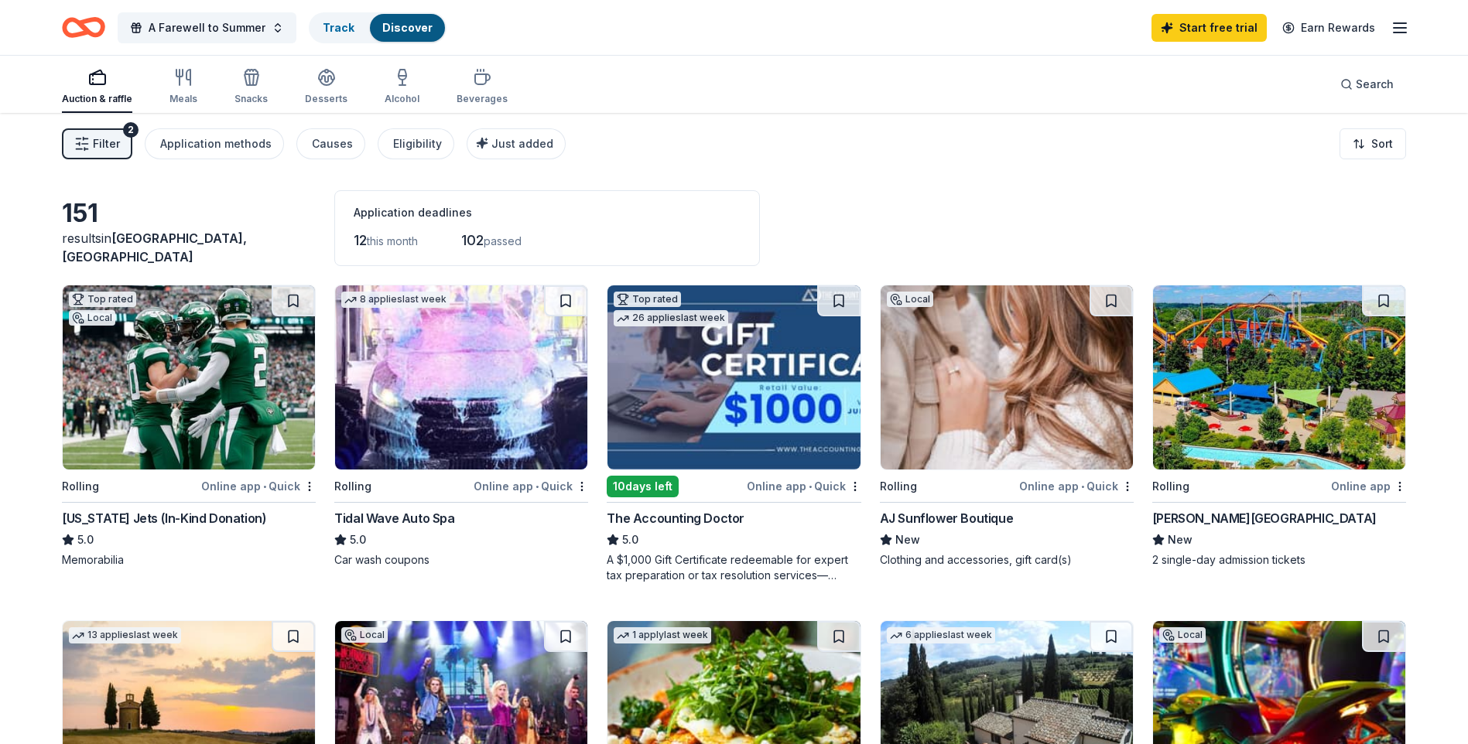
click at [100, 158] on button "Filter 2" at bounding box center [97, 143] width 70 height 31
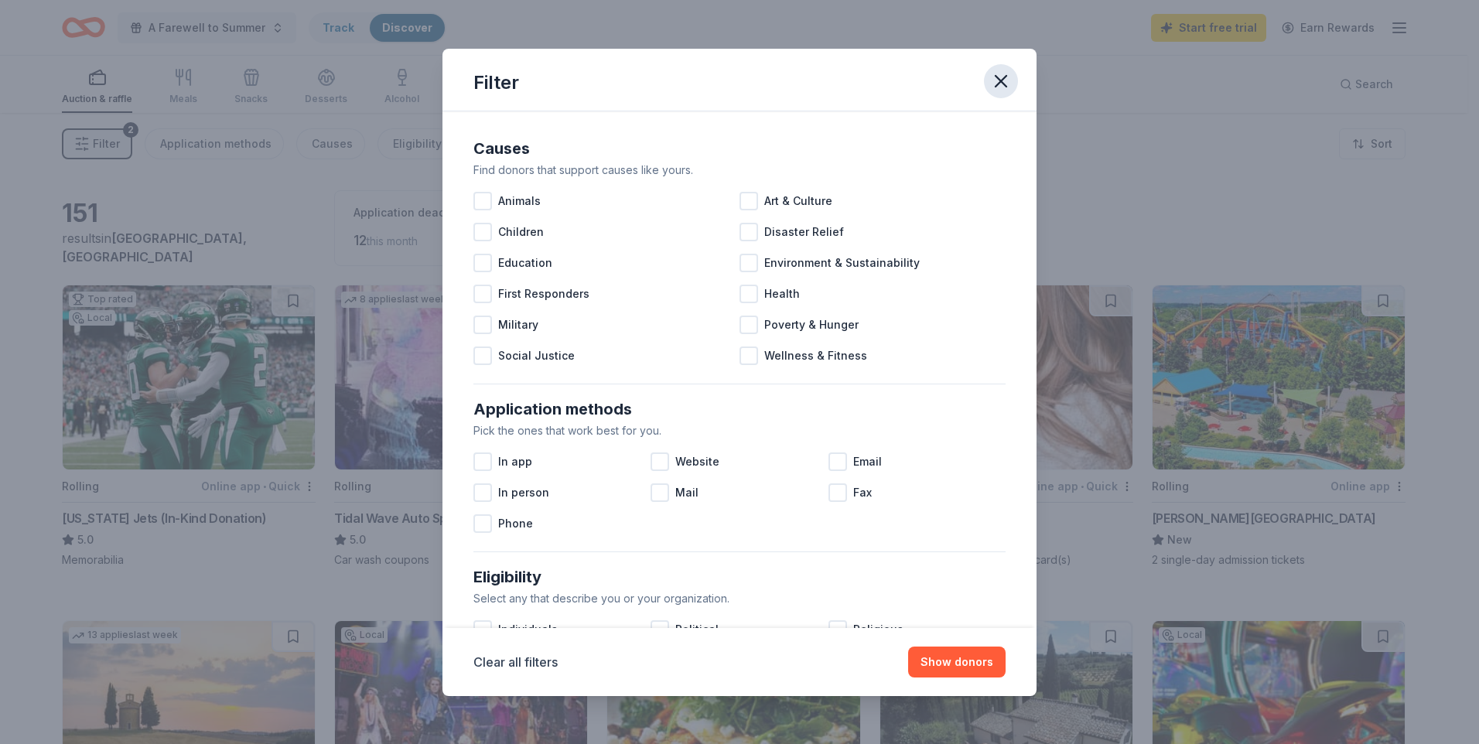
click at [1006, 86] on icon "button" at bounding box center [1001, 81] width 11 height 11
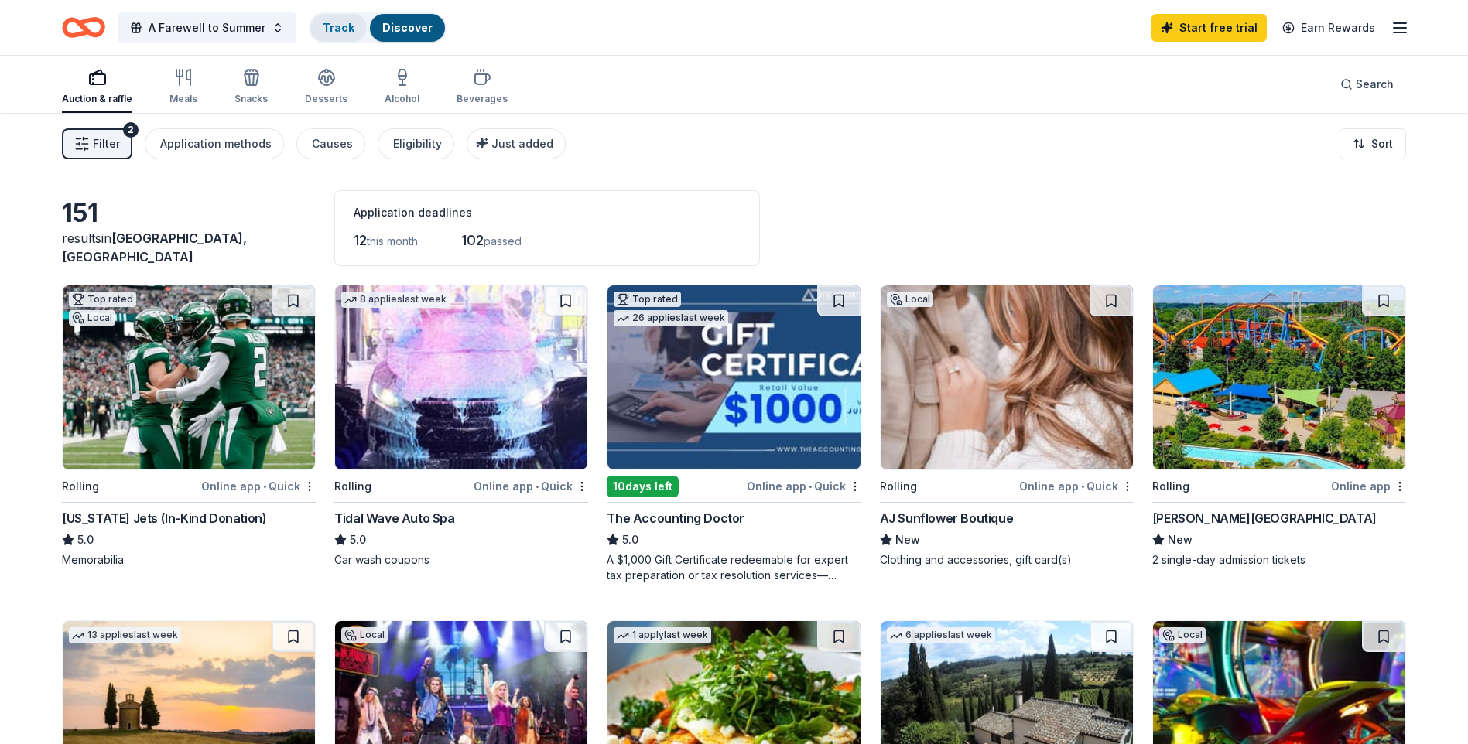
click at [329, 38] on div "Track" at bounding box center [338, 28] width 56 height 28
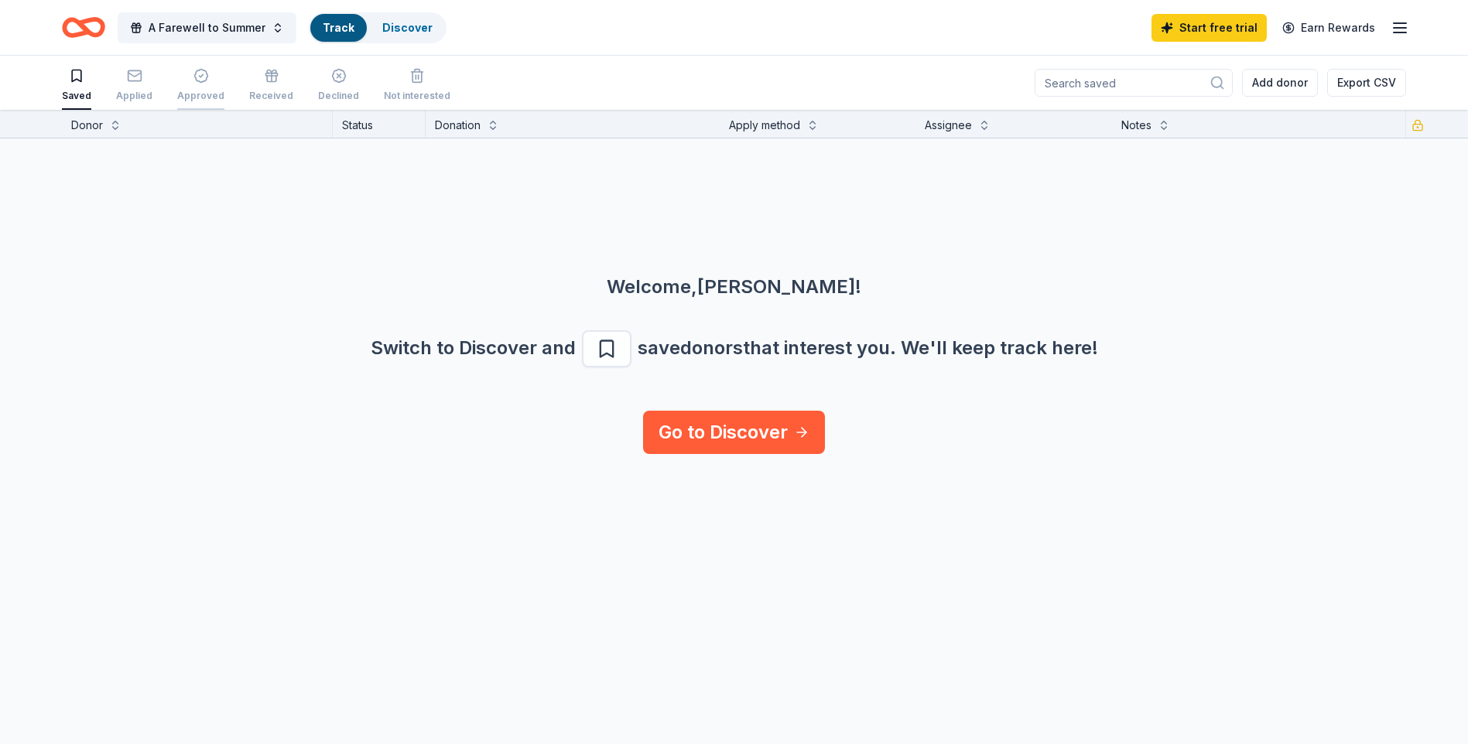
click at [196, 85] on div "Approved" at bounding box center [200, 85] width 47 height 34
click at [276, 84] on div "Received" at bounding box center [271, 85] width 44 height 34
click at [137, 83] on icon "button" at bounding box center [134, 75] width 15 height 15
click at [332, 76] on icon "button" at bounding box center [338, 76] width 13 height 13
click at [433, 70] on div "button" at bounding box center [417, 75] width 67 height 15
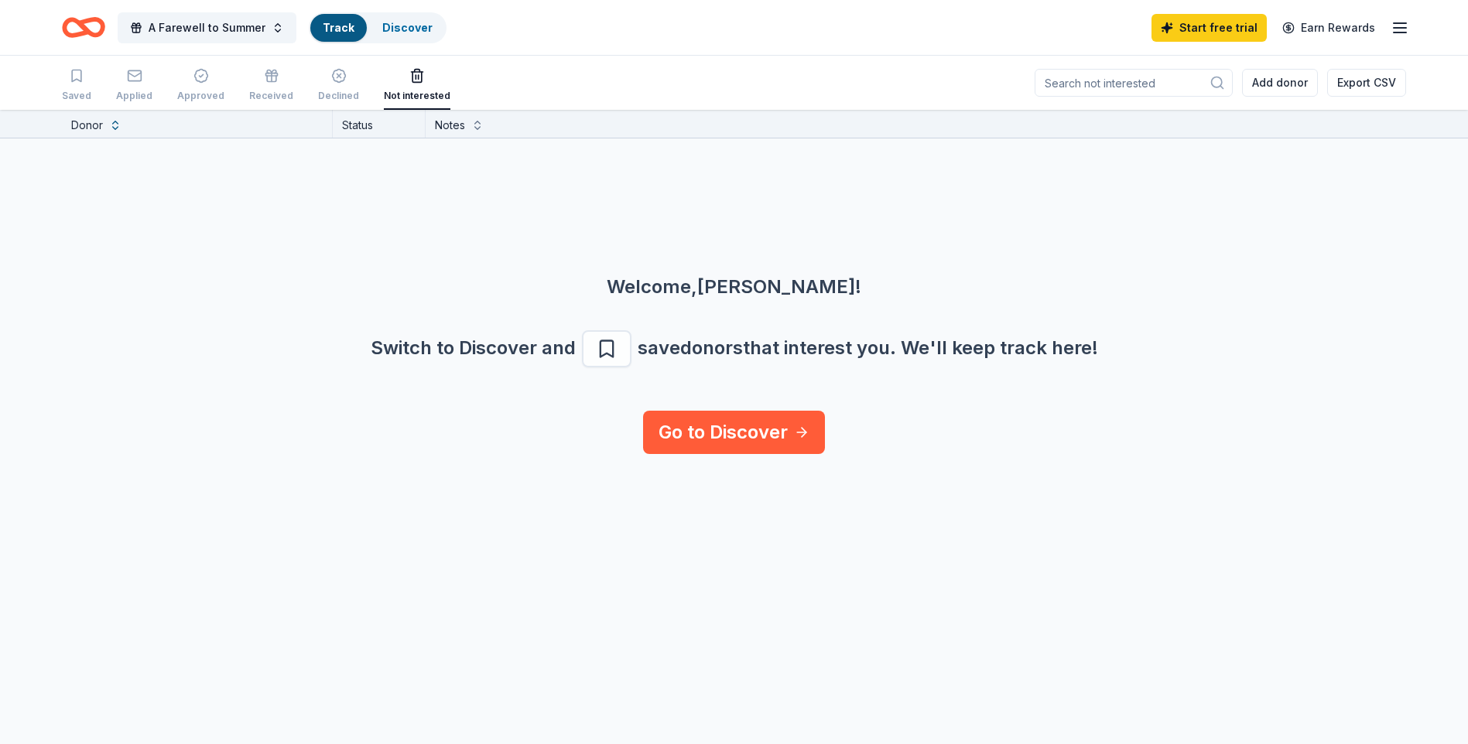
click at [1393, 29] on icon "button" at bounding box center [1399, 28] width 19 height 19
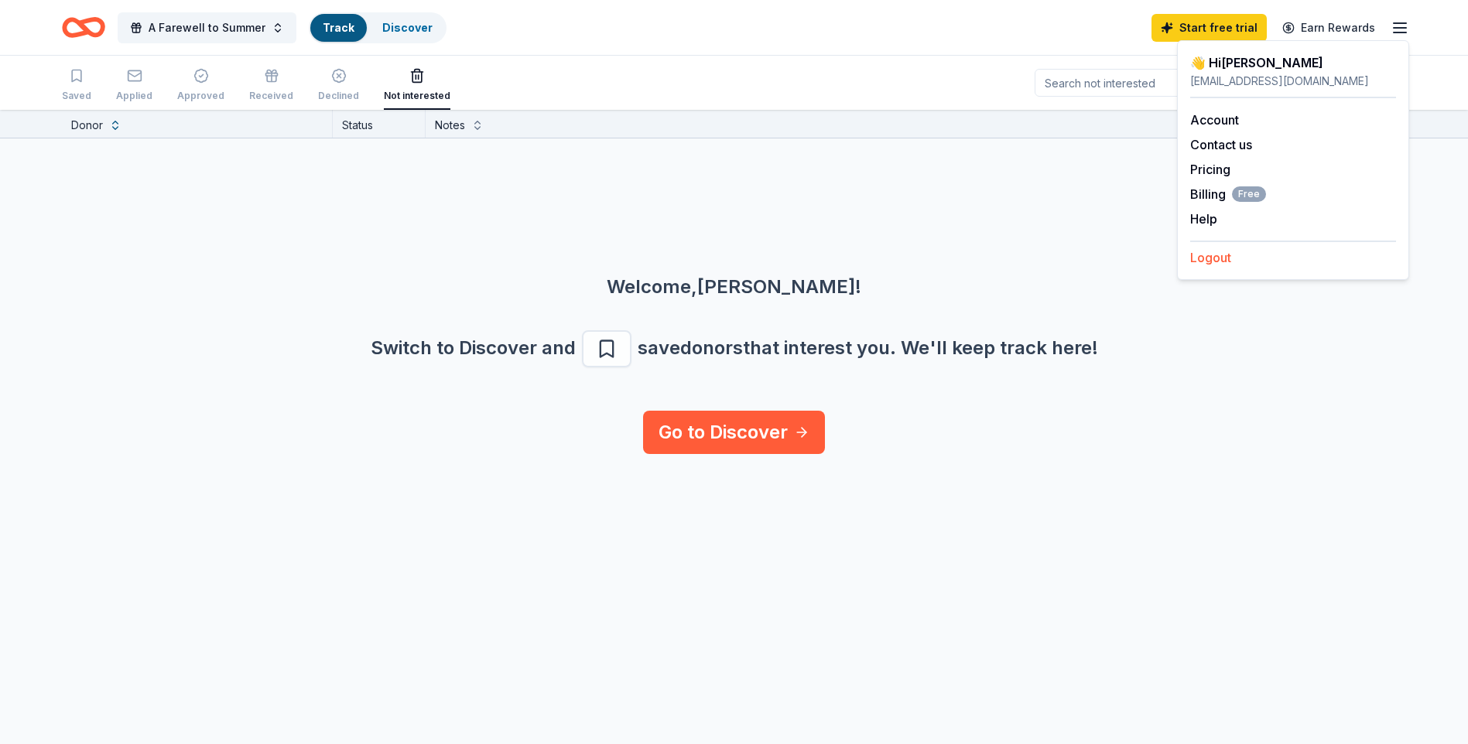
click at [1208, 263] on button "Logout" at bounding box center [1210, 257] width 41 height 19
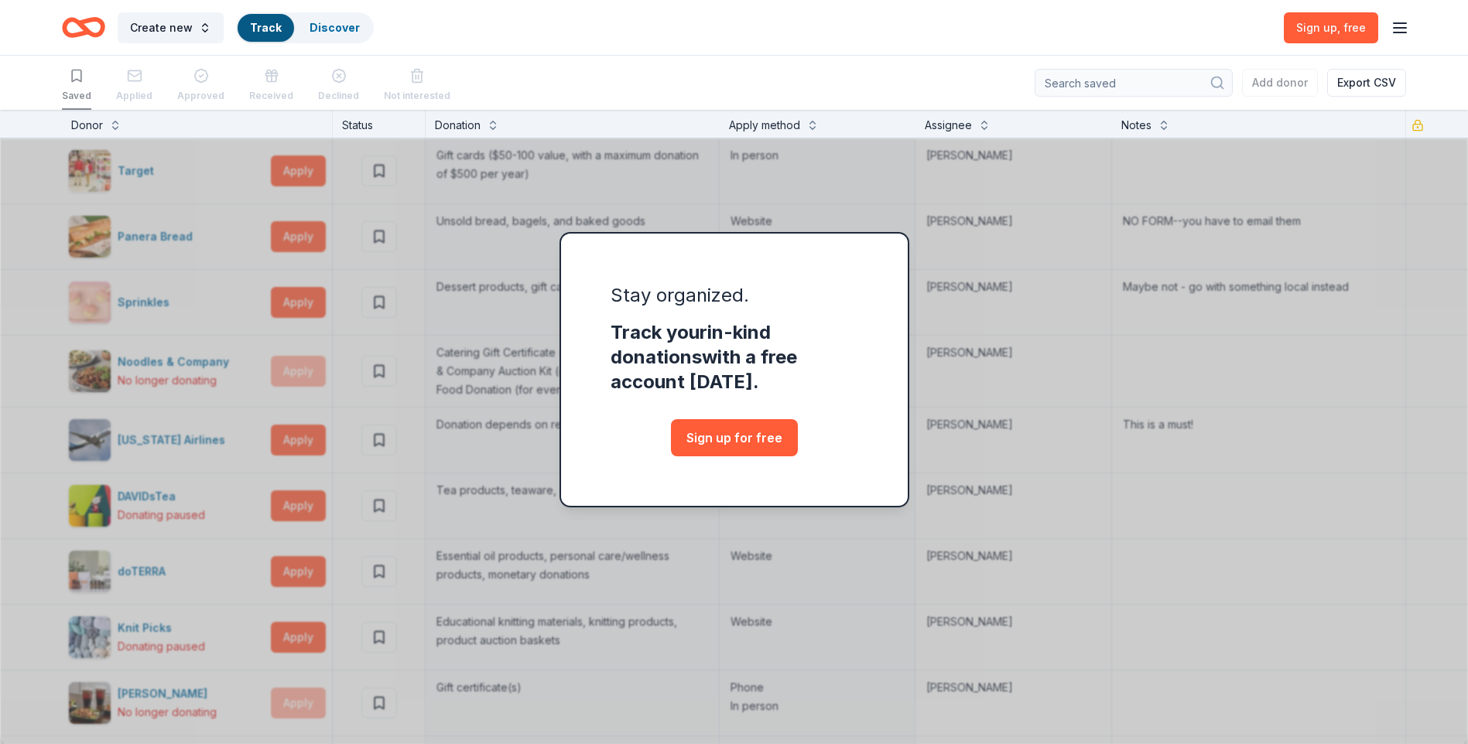
click at [1398, 23] on line "button" at bounding box center [1400, 23] width 12 height 0
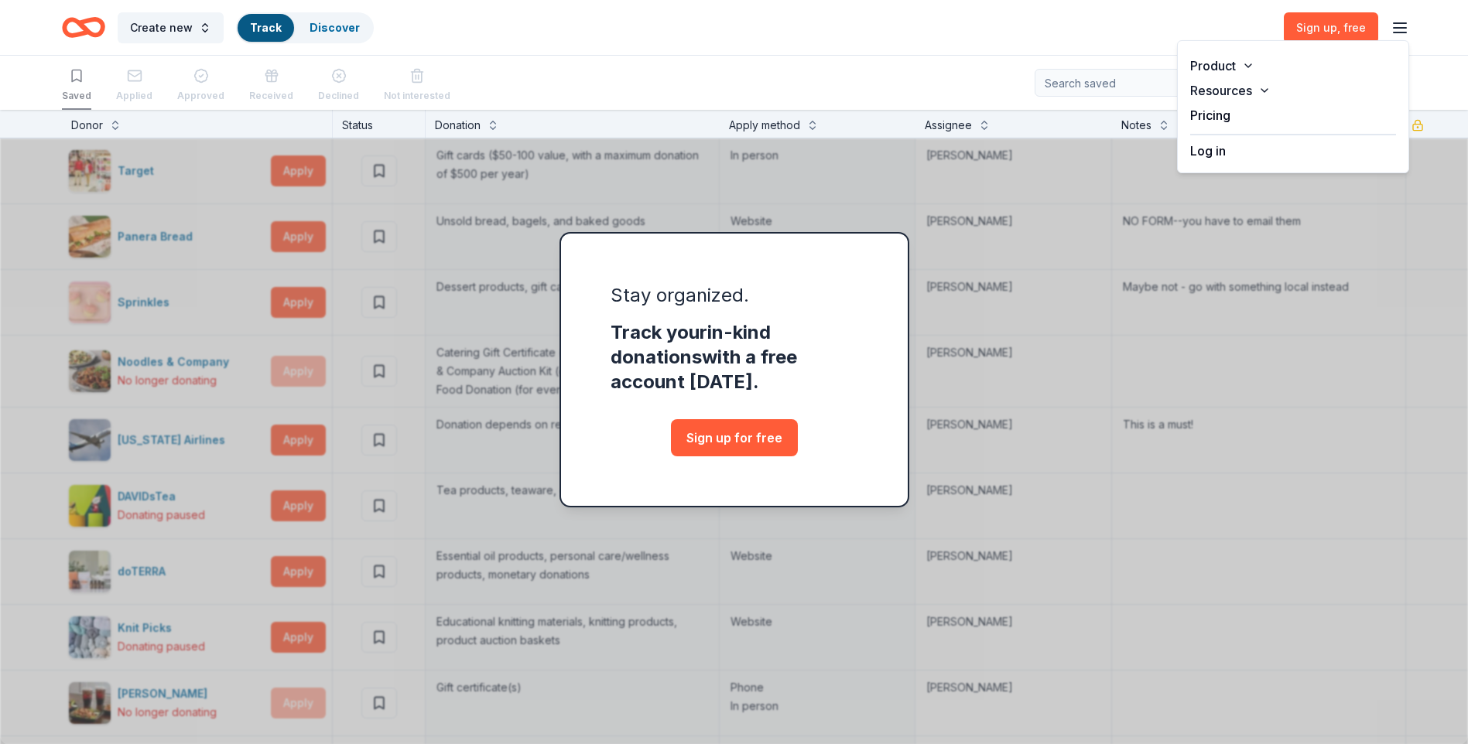
click at [1211, 151] on button "Log in" at bounding box center [1208, 151] width 36 height 19
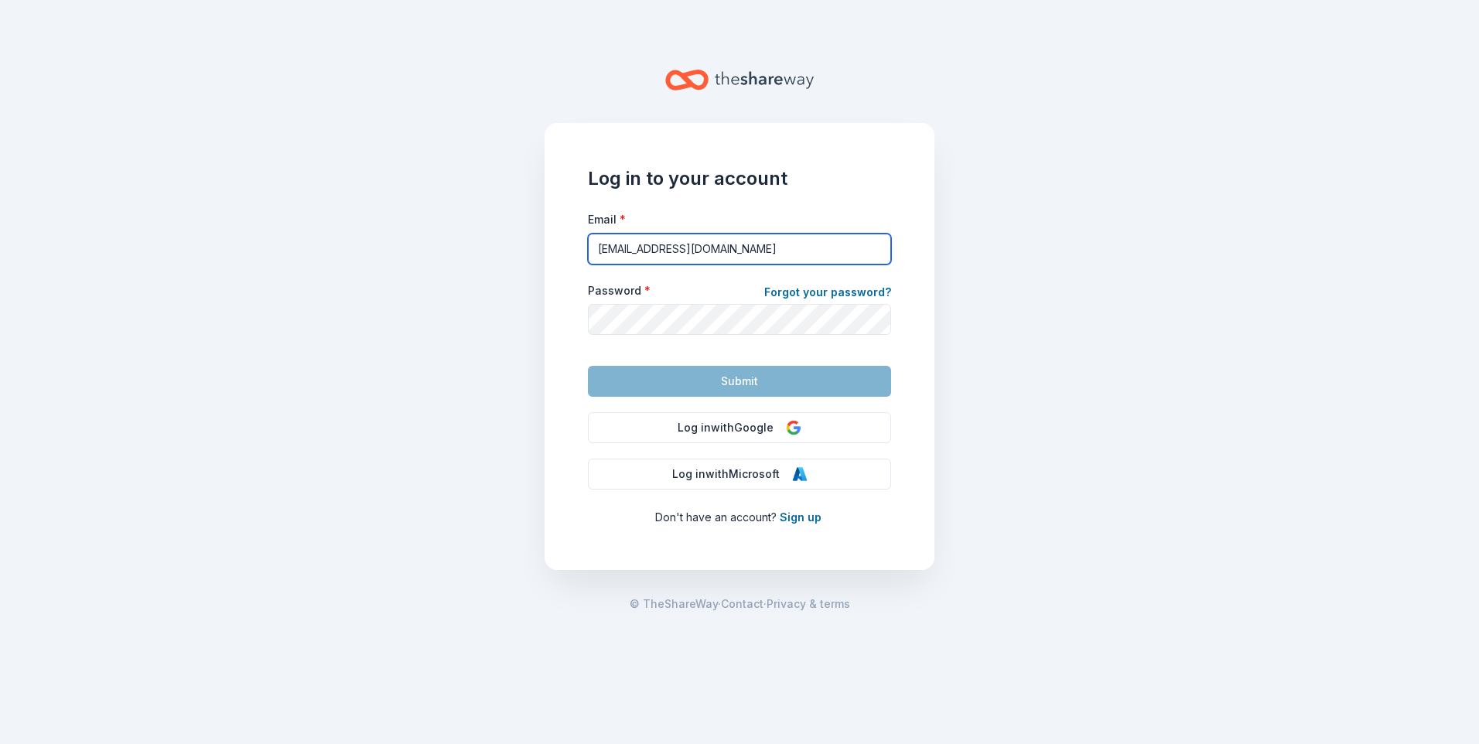
click at [770, 234] on input "irivas@huntingtonyouthbureau.org" at bounding box center [739, 249] width 303 height 31
click at [809, 240] on input "irivas@huntingtonyouthbureau.org" at bounding box center [739, 249] width 303 height 31
click at [812, 249] on input "irivas@huntingtonyouthbureau.org" at bounding box center [739, 249] width 303 height 31
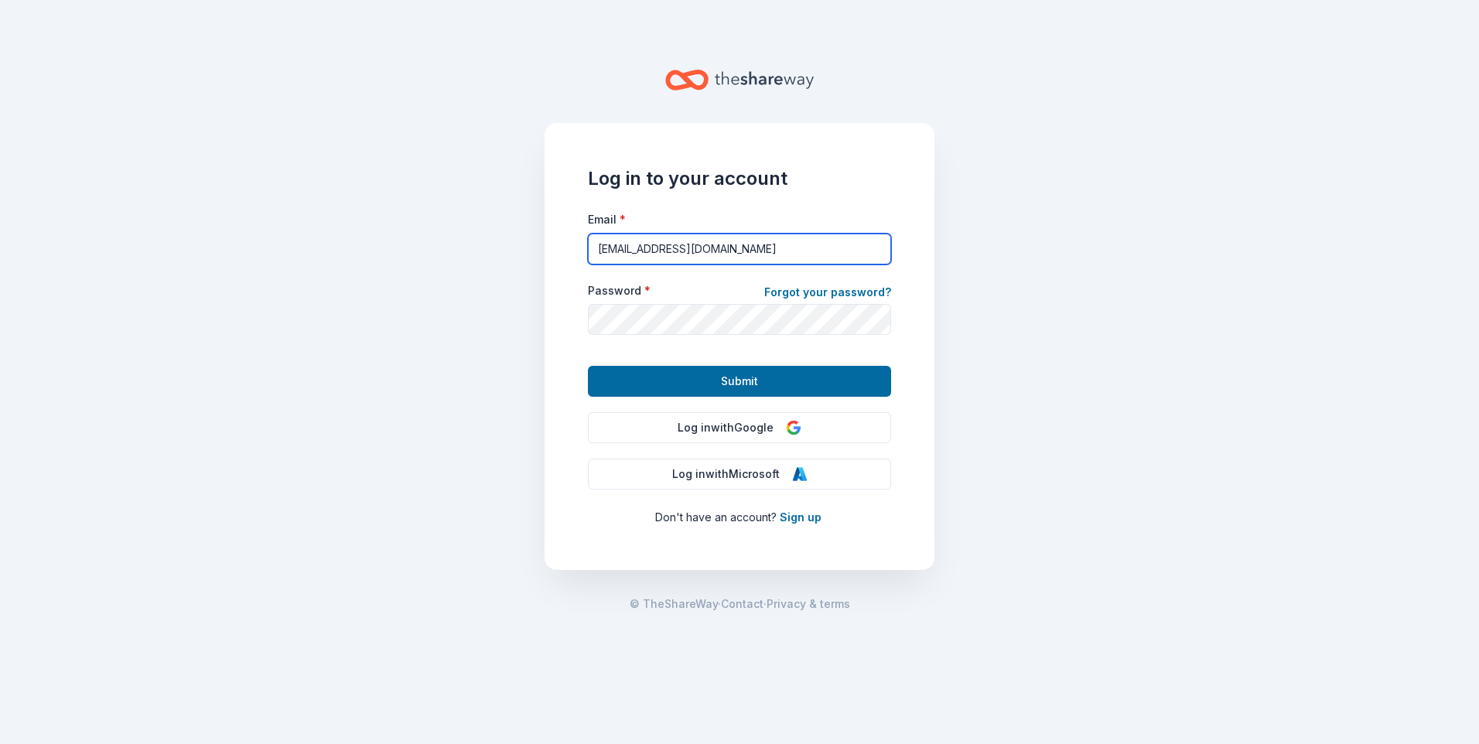
click at [812, 249] on input "irivas@huntingtonyouthbureau.org" at bounding box center [739, 249] width 303 height 31
type input "info@huntingtonyouthbureau.org"
click at [829, 294] on link "Forgot your password?" at bounding box center [827, 294] width 127 height 22
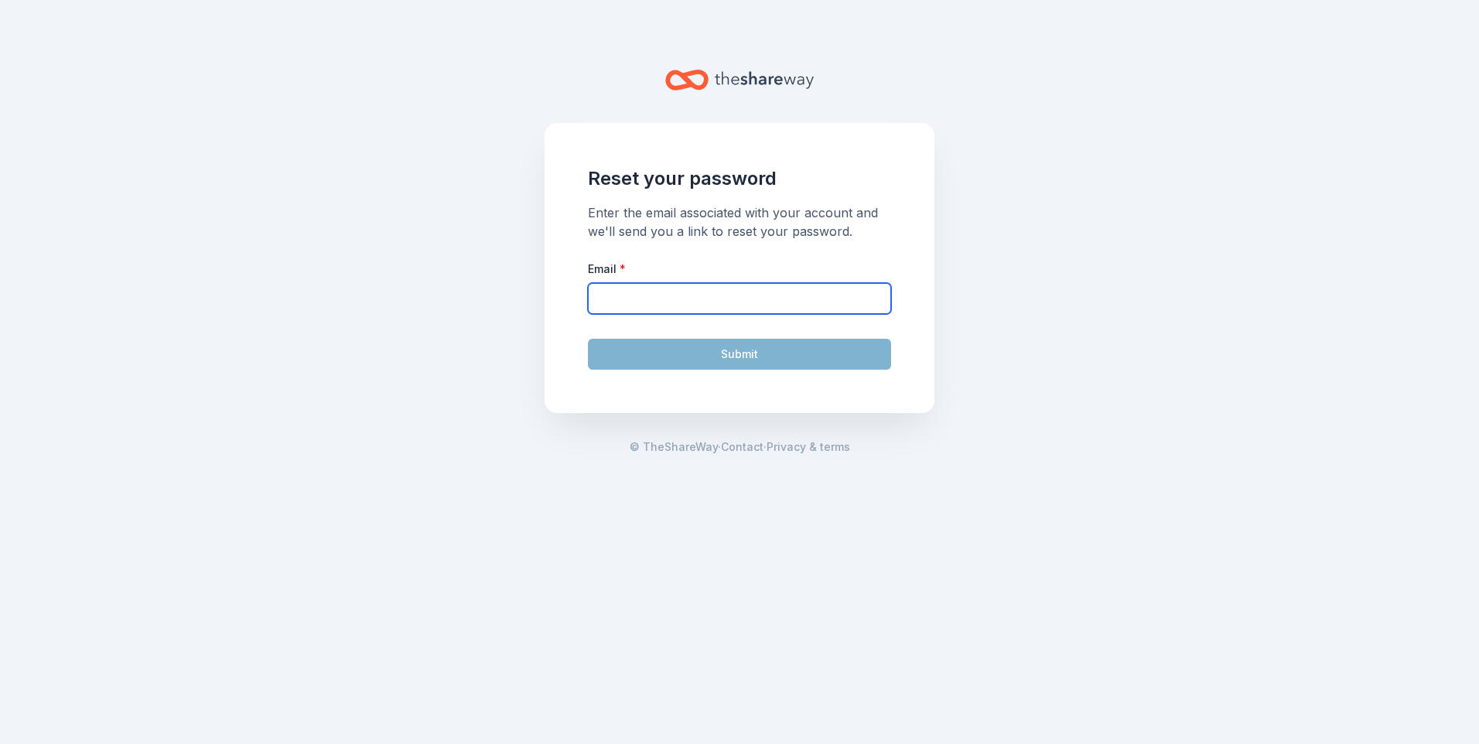
click at [650, 305] on input "Email *" at bounding box center [739, 298] width 303 height 31
type input "info@huntingtonyouthbureau.org"
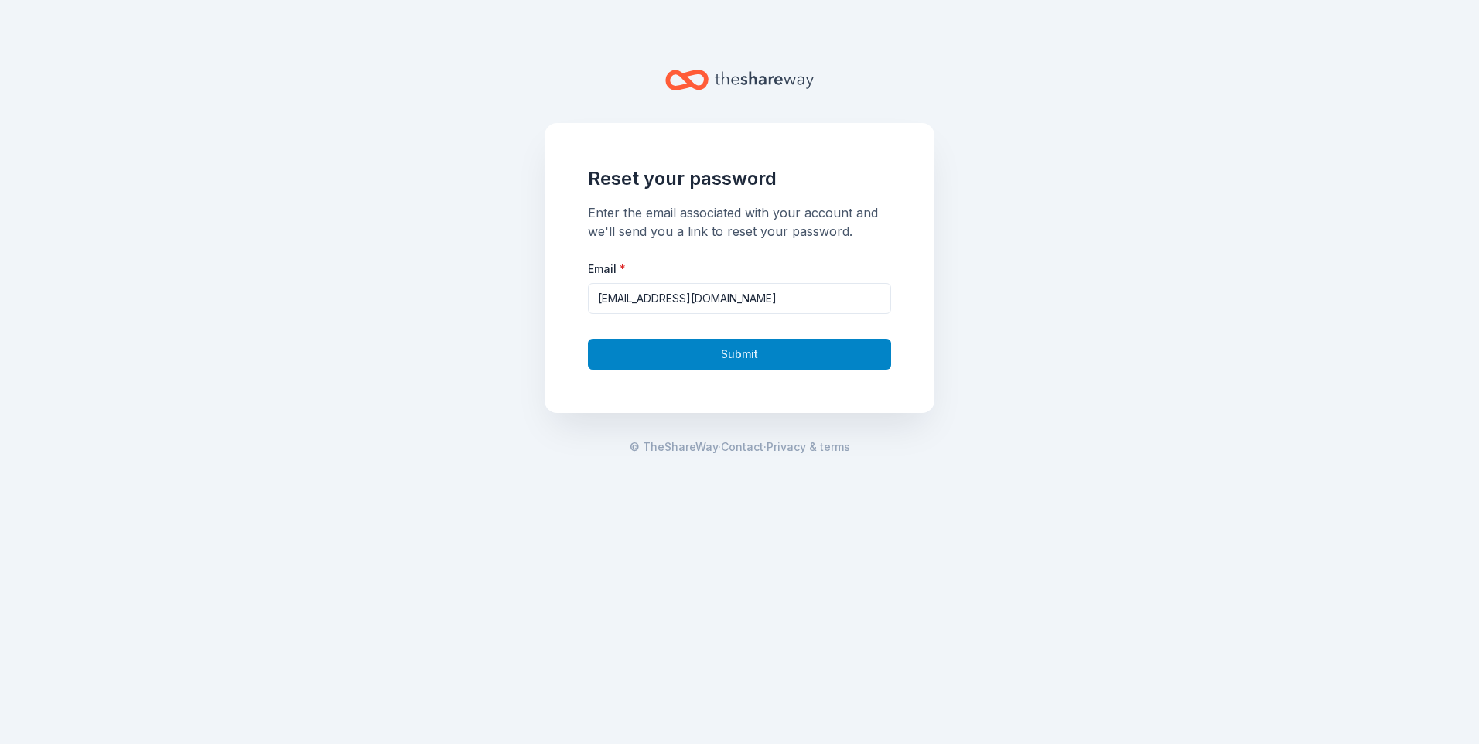
click at [693, 357] on button "Submit" at bounding box center [739, 354] width 303 height 31
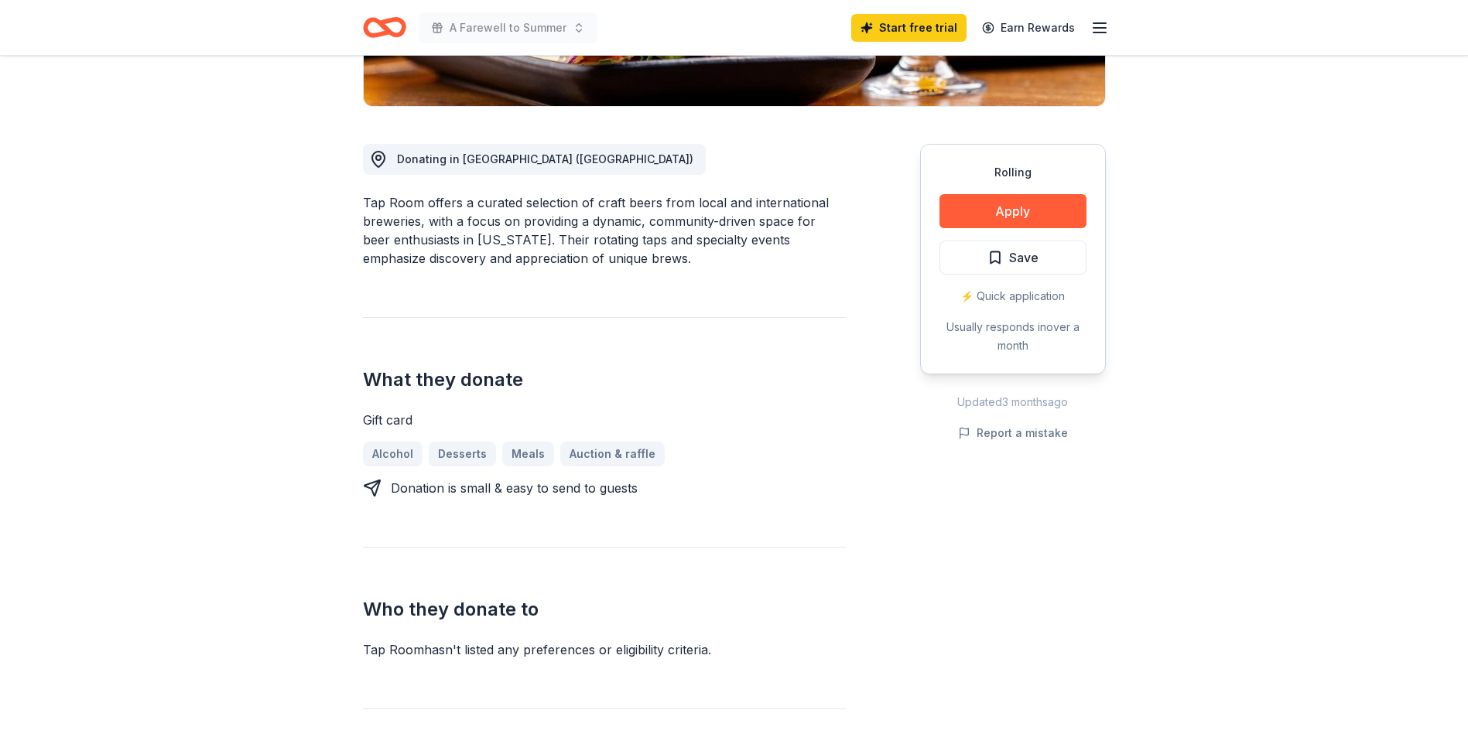
scroll to position [155, 0]
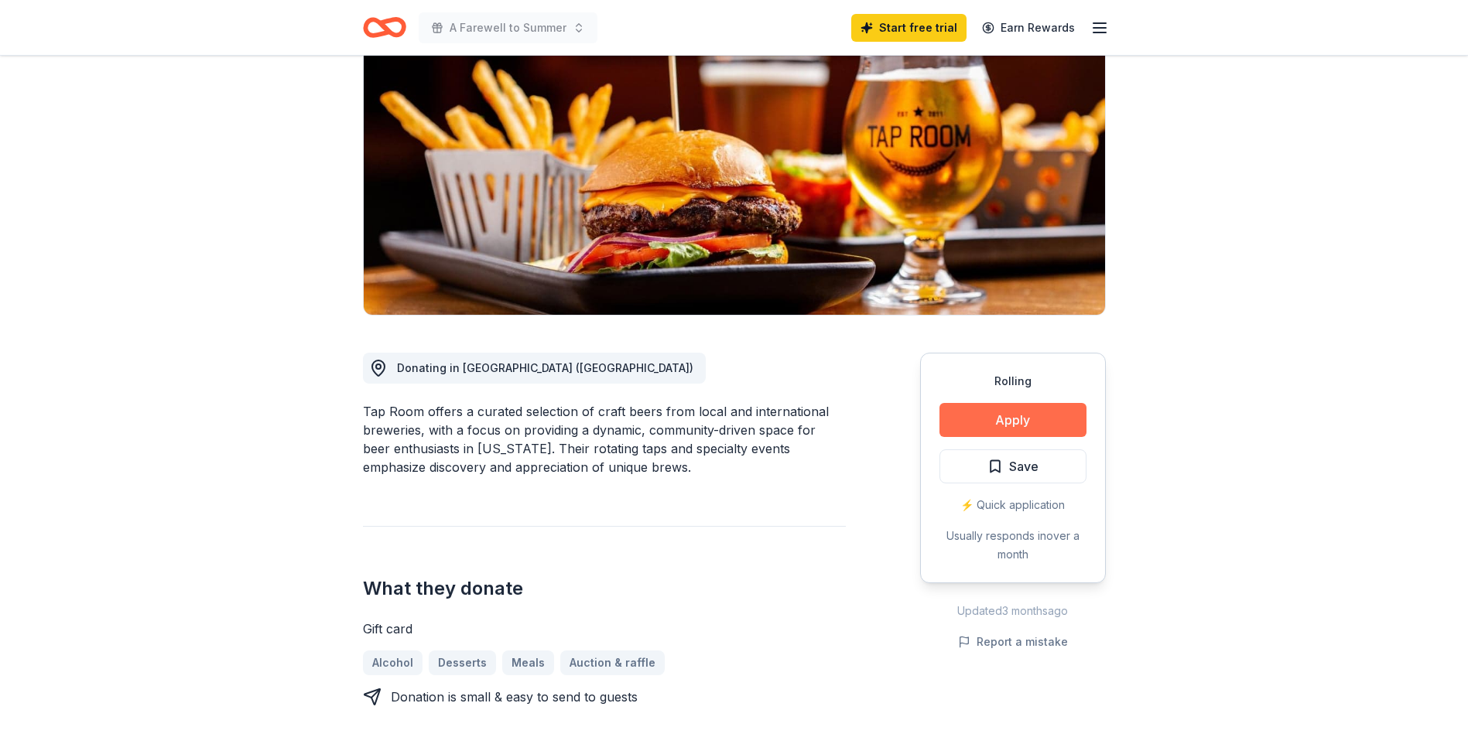
click at [1020, 420] on button "Apply" at bounding box center [1012, 420] width 147 height 34
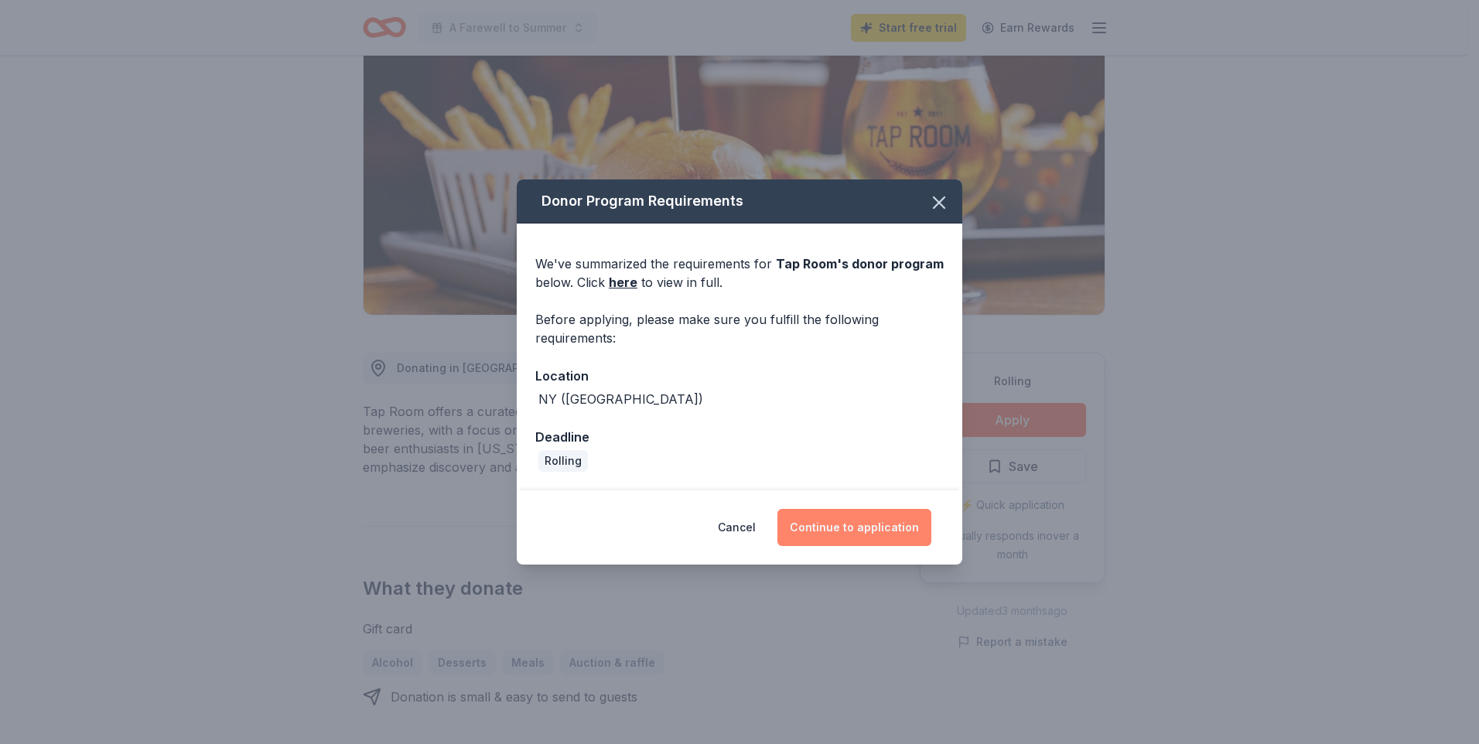
click at [870, 531] on button "Continue to application" at bounding box center [855, 527] width 154 height 37
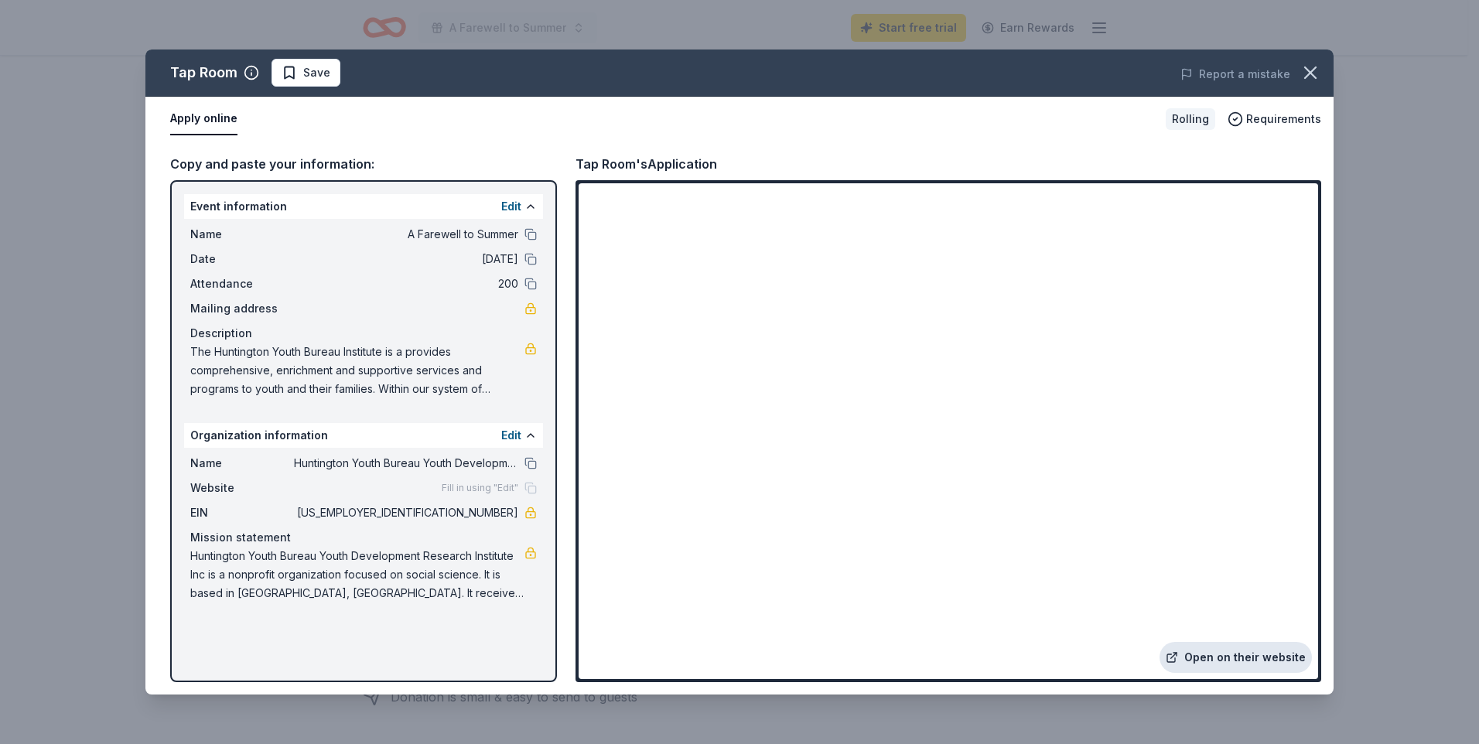
click at [1231, 662] on link "Open on their website" at bounding box center [1236, 657] width 152 height 31
click at [1308, 77] on icon "button" at bounding box center [1311, 73] width 22 height 22
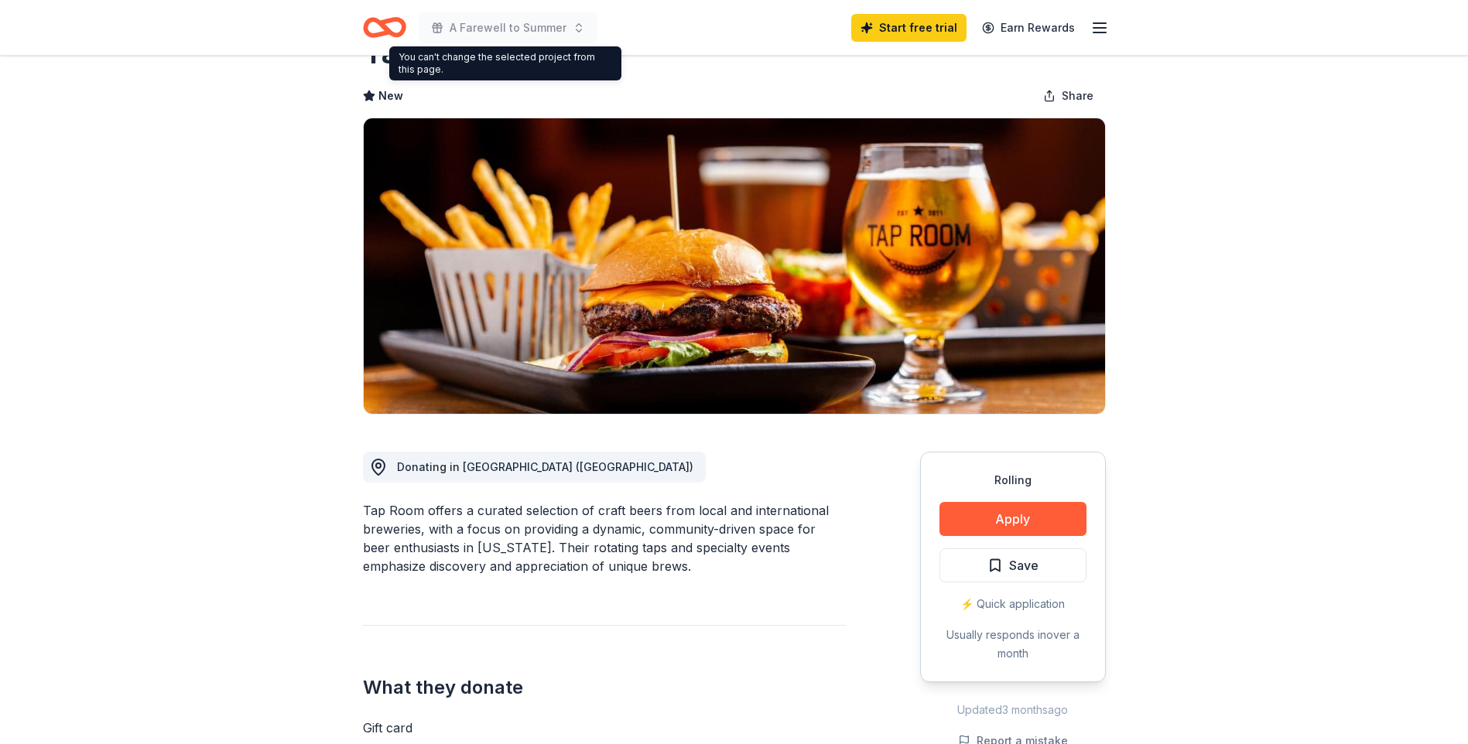
scroll to position [0, 0]
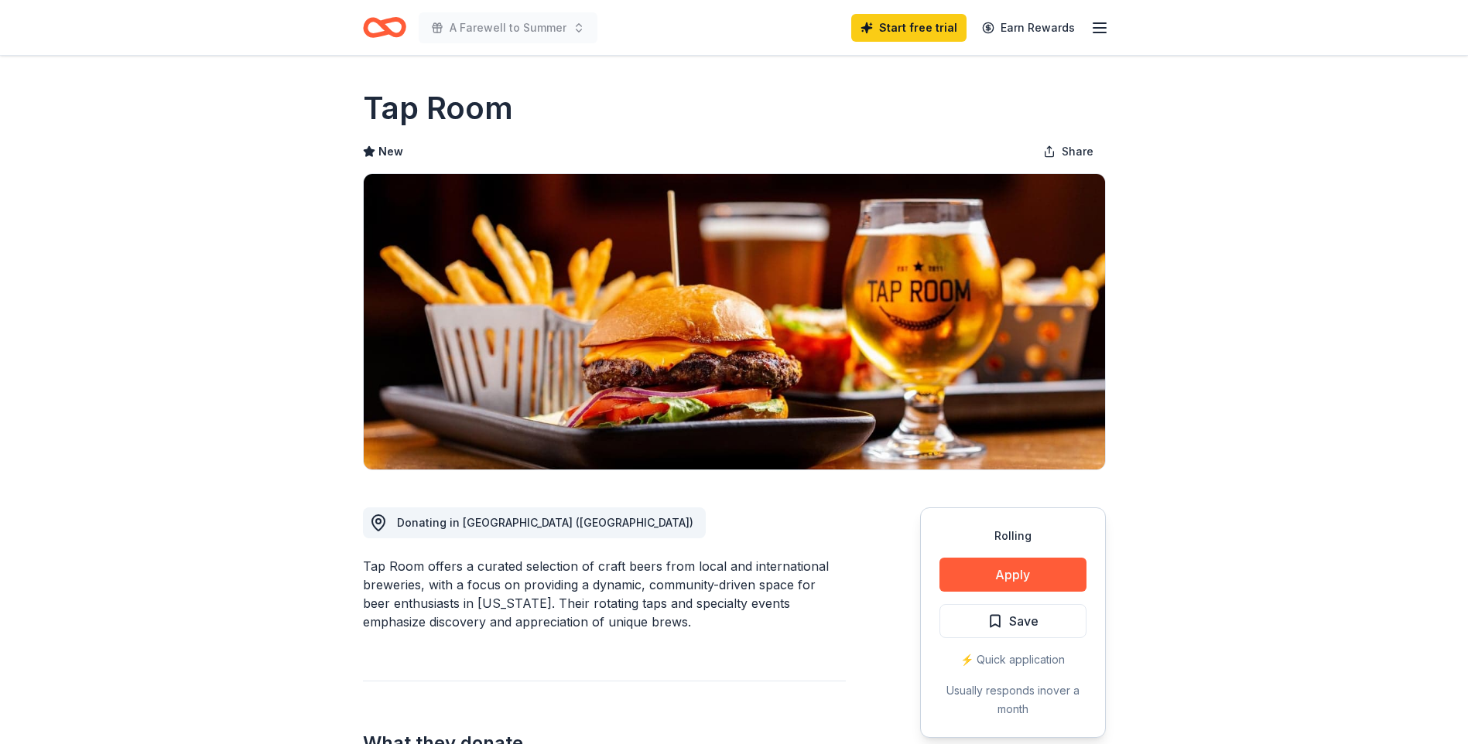
click at [1095, 30] on icon "button" at bounding box center [1099, 28] width 19 height 19
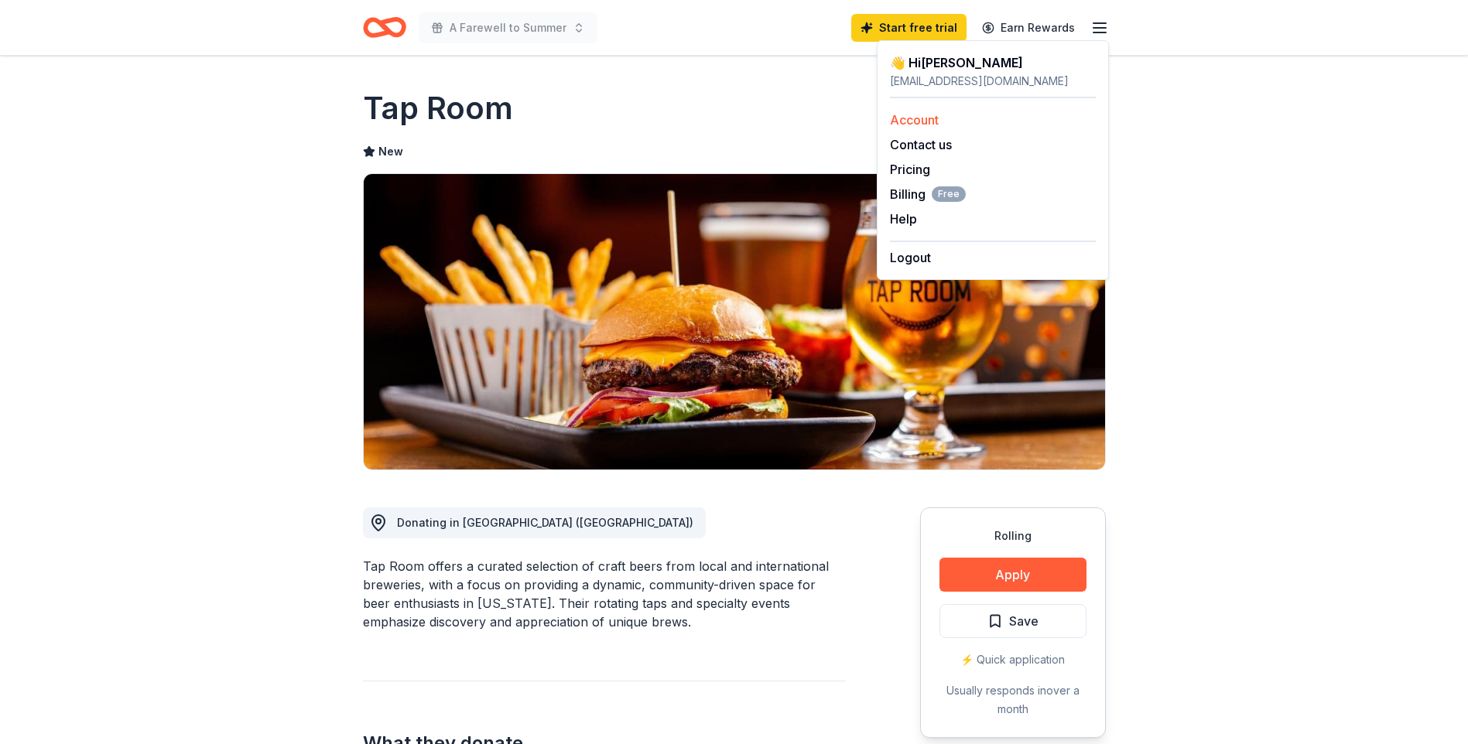
click at [925, 122] on link "Account" at bounding box center [914, 119] width 49 height 15
